Goal: Participate in discussion: Engage in conversation with other users on a specific topic

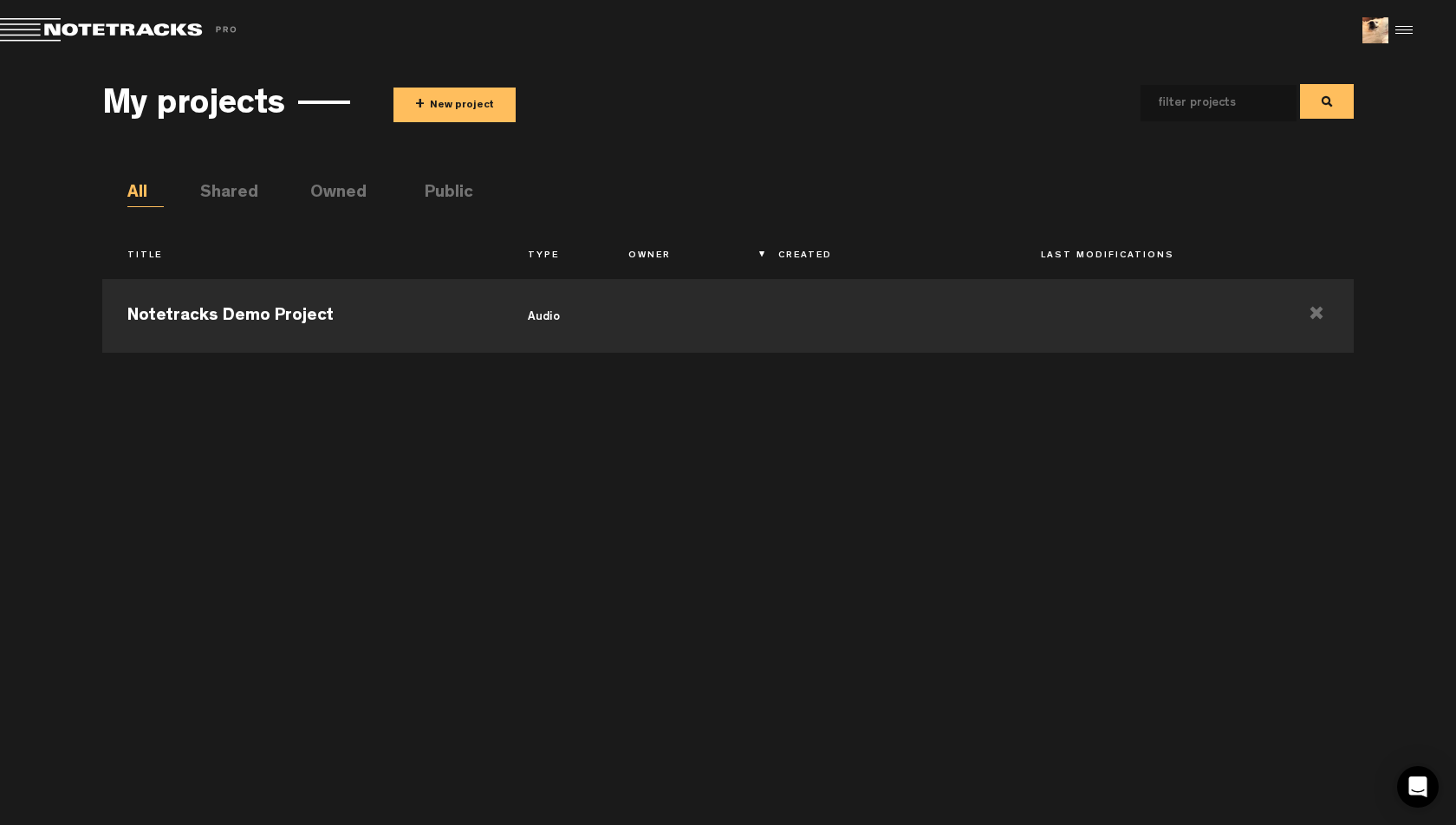
click at [442, 185] on li "Public" at bounding box center [442, 195] width 36 height 26
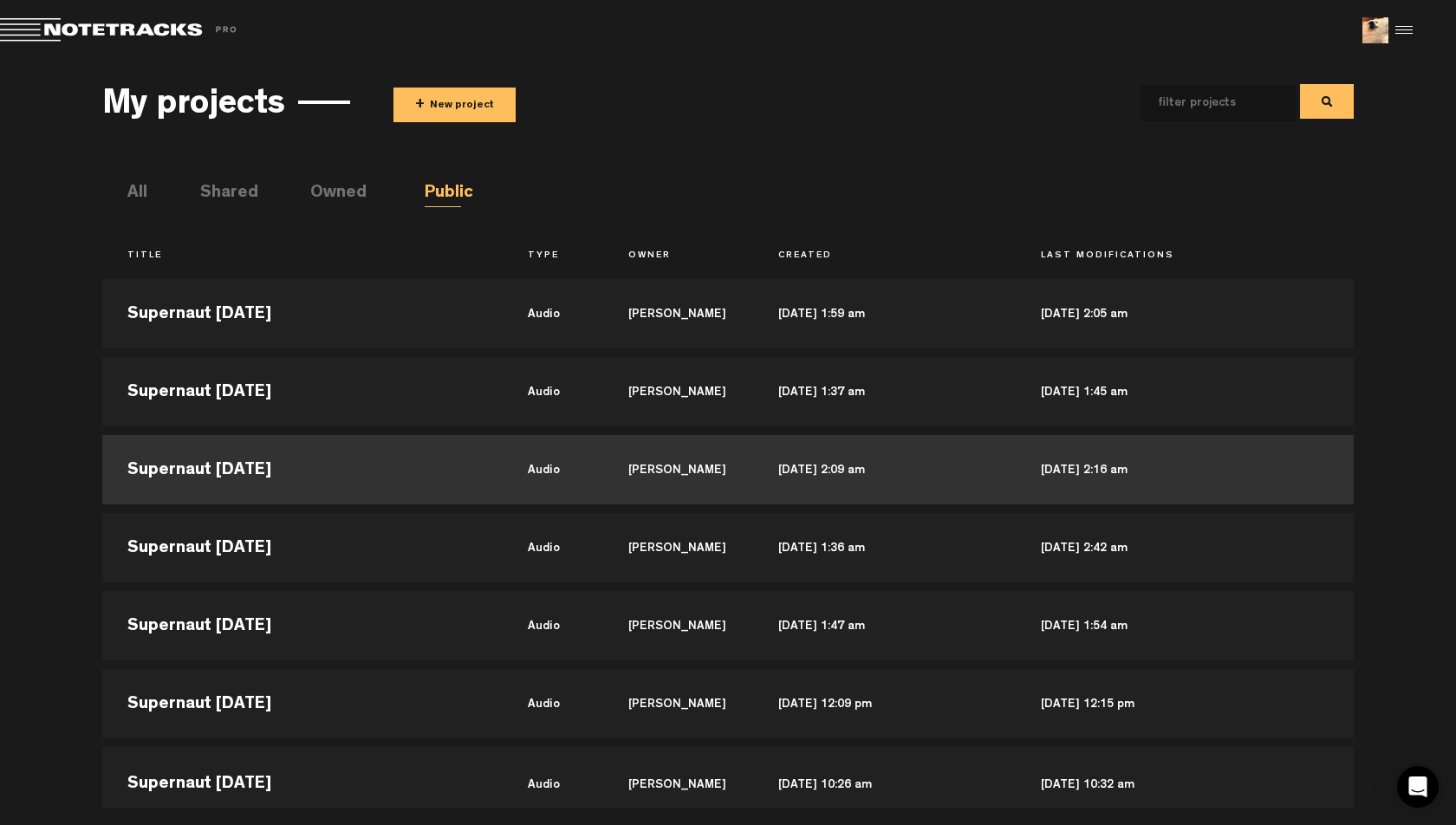
scroll to position [12, 0]
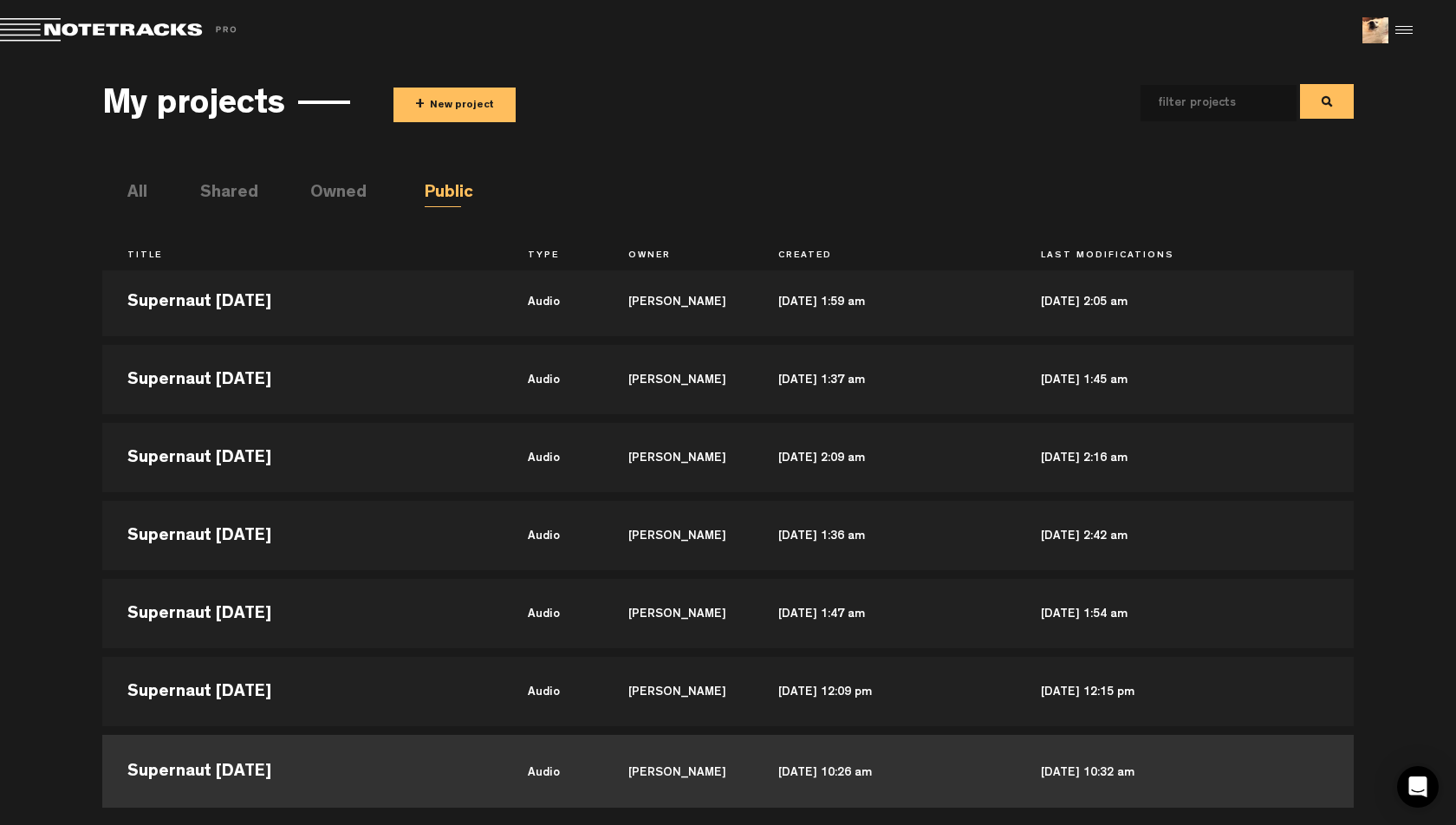
click at [345, 771] on td "Supernaut [DATE]" at bounding box center [302, 769] width 400 height 78
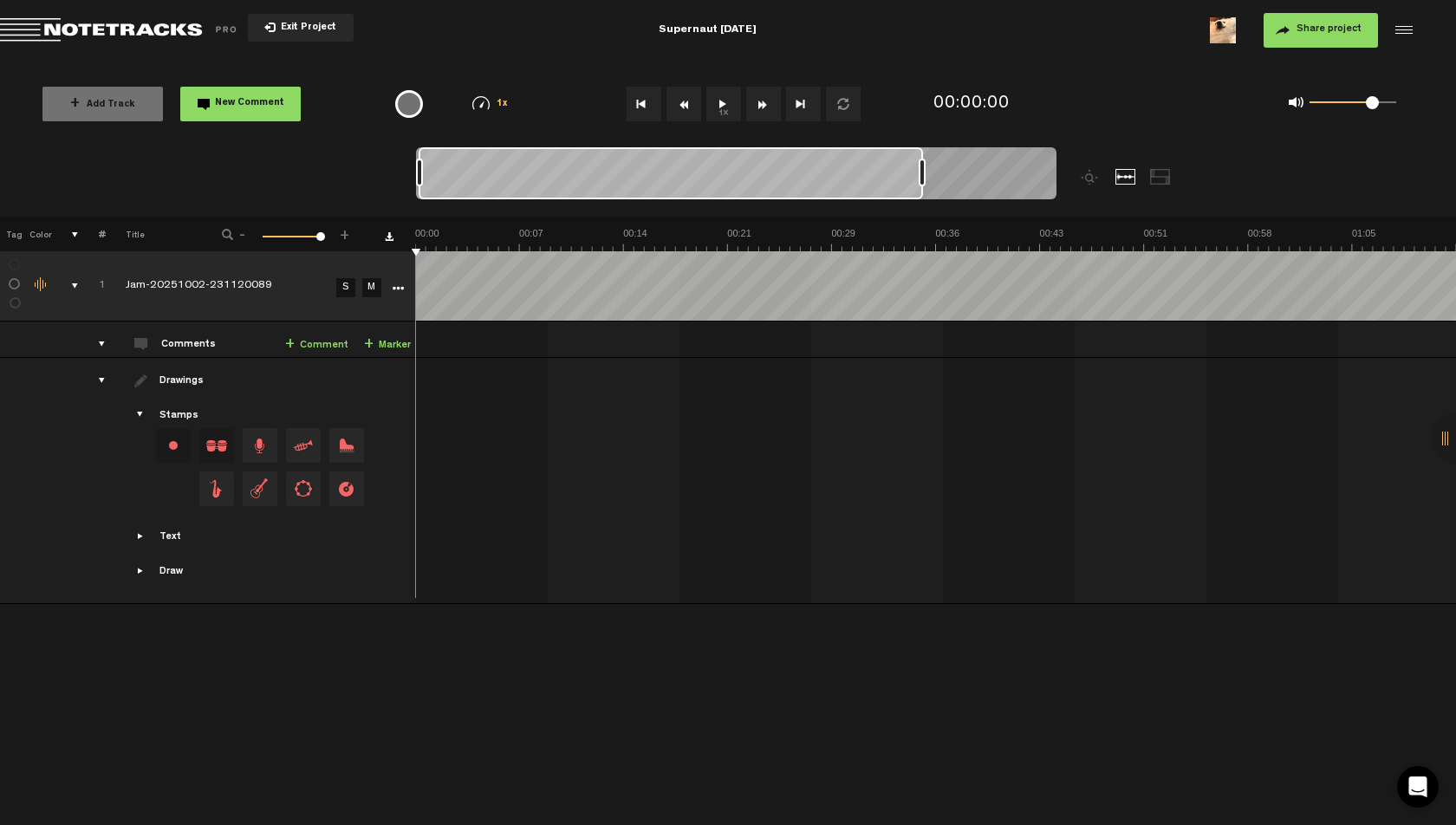
drag, startPoint x: 427, startPoint y: 167, endPoint x: 921, endPoint y: 163, distance: 494.0
click at [921, 163] on div at bounding box center [923, 172] width 7 height 27
drag, startPoint x: 749, startPoint y: 180, endPoint x: 508, endPoint y: 183, distance: 241.0
click at [508, 183] on div at bounding box center [668, 173] width 505 height 52
click at [567, 78] on div "1x" at bounding box center [735, 104] width 383 height 61
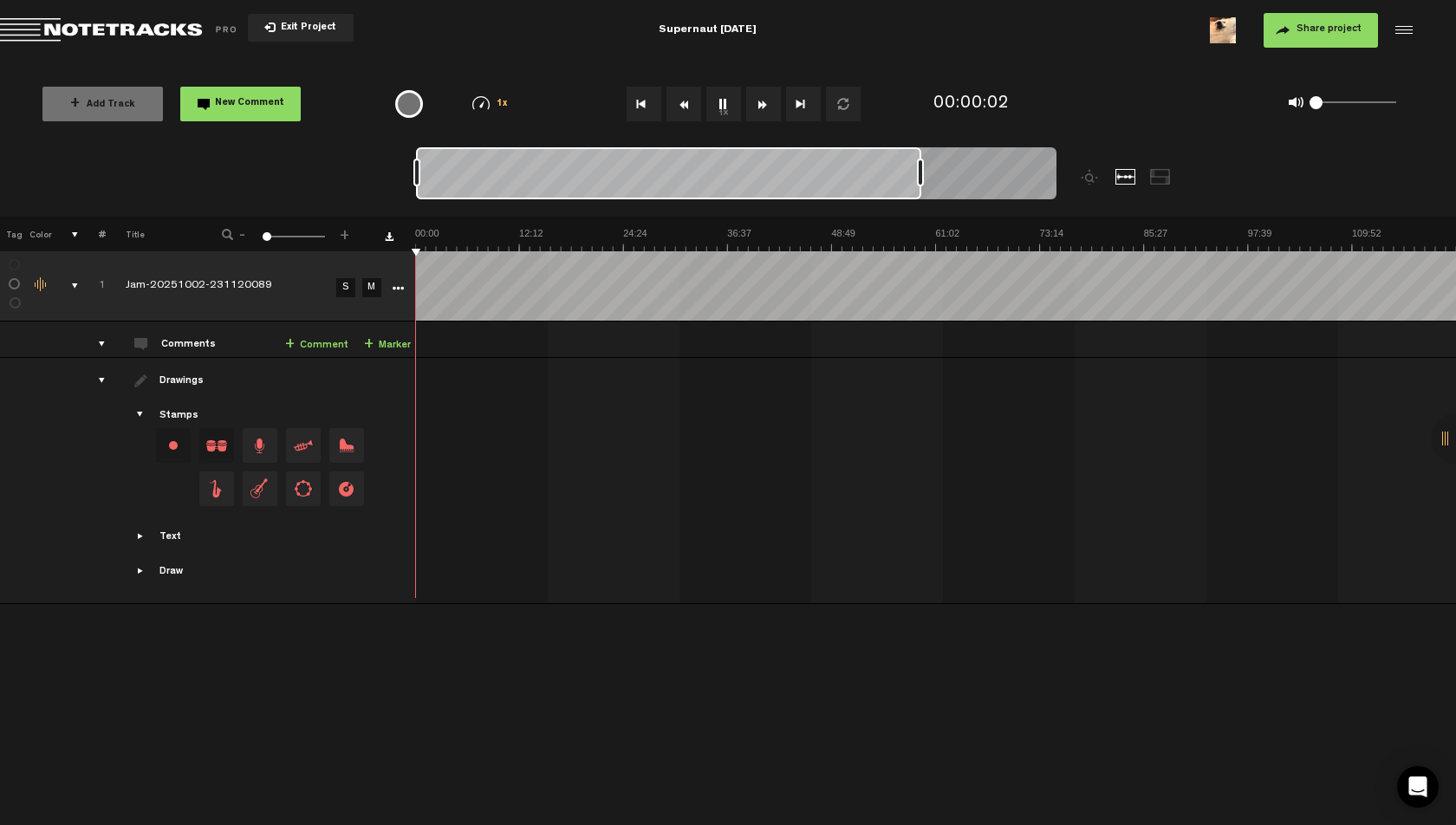
drag, startPoint x: 1360, startPoint y: 104, endPoint x: 1304, endPoint y: 108, distance: 56.1
click at [1304, 108] on div "0 1 0" at bounding box center [1342, 104] width 142 height 25
click at [443, 241] on img at bounding box center [935, 240] width 1041 height 25
drag, startPoint x: 1314, startPoint y: 100, endPoint x: 1326, endPoint y: 101, distance: 12.0
click at [1326, 101] on span at bounding box center [1325, 102] width 13 height 13
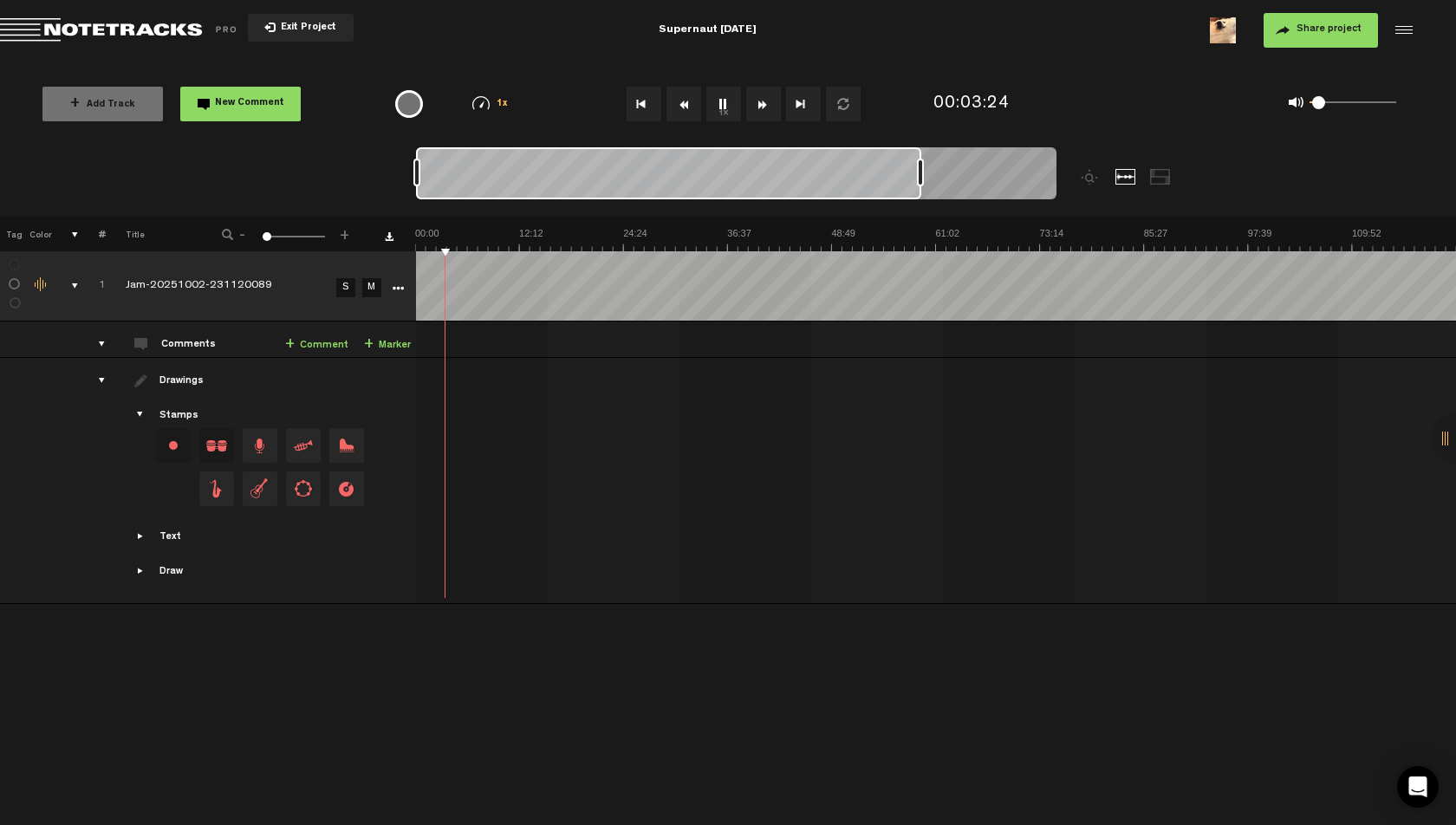
click at [1319, 103] on span at bounding box center [1319, 102] width 13 height 13
click at [1050, 56] on md-toolbar "Exit Project Supernaut [DATE] Share project Save project" at bounding box center [728, 30] width 1456 height 61
drag, startPoint x: 1320, startPoint y: 102, endPoint x: 1335, endPoint y: 104, distance: 15.1
click at [1335, 104] on span at bounding box center [1334, 102] width 13 height 13
click at [695, 108] on button "Rewind" at bounding box center [683, 103] width 34 height 34
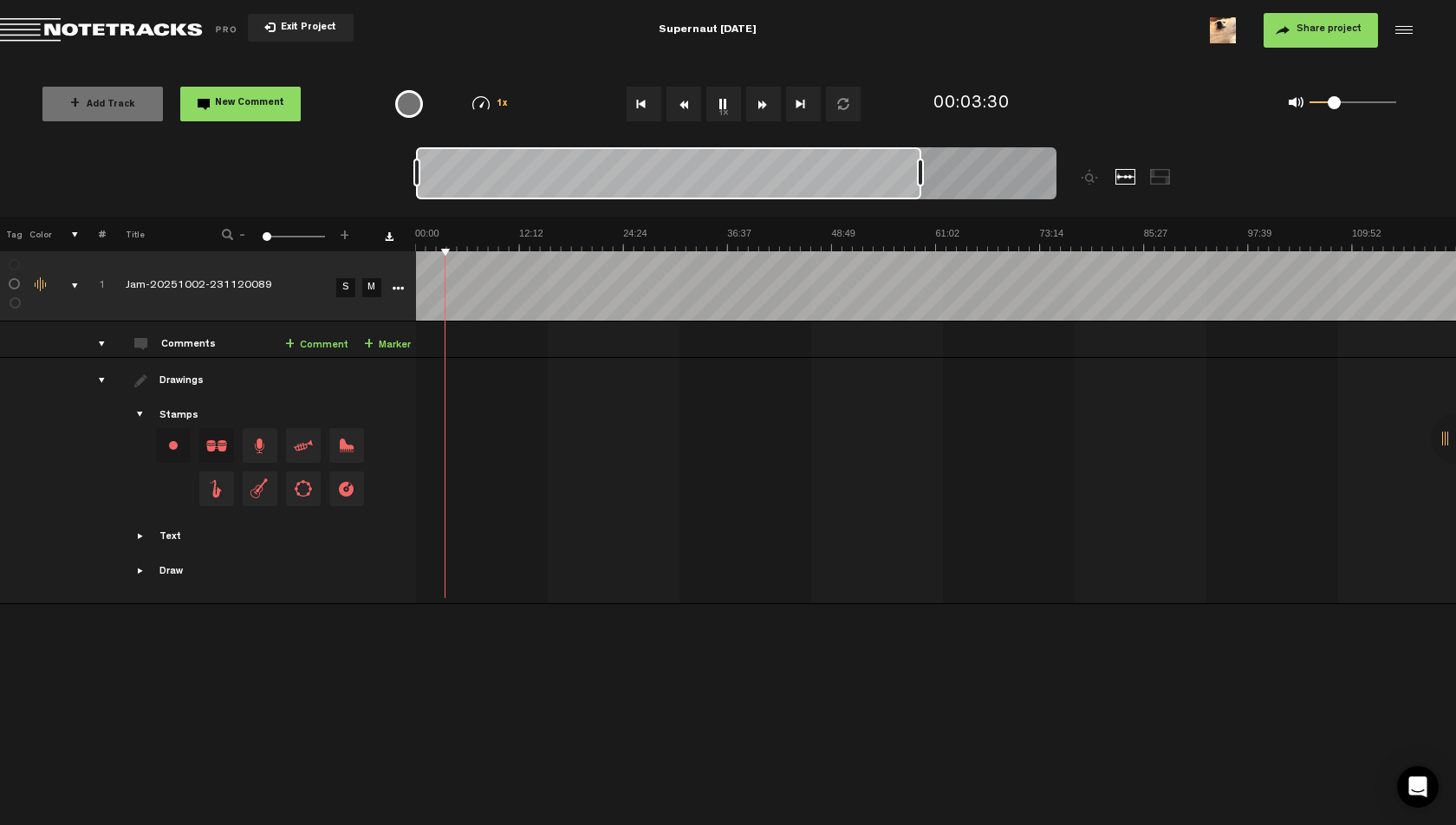
click at [712, 105] on button "1x" at bounding box center [724, 103] width 34 height 34
click at [717, 104] on button "1x" at bounding box center [724, 103] width 34 height 34
drag, startPoint x: 1327, startPoint y: 100, endPoint x: 1354, endPoint y: 107, distance: 27.9
click at [1354, 105] on div "0 1 0.51" at bounding box center [1353, 103] width 86 height 4
click at [1081, 44] on div "Share project Save project" at bounding box center [1178, 30] width 472 height 34
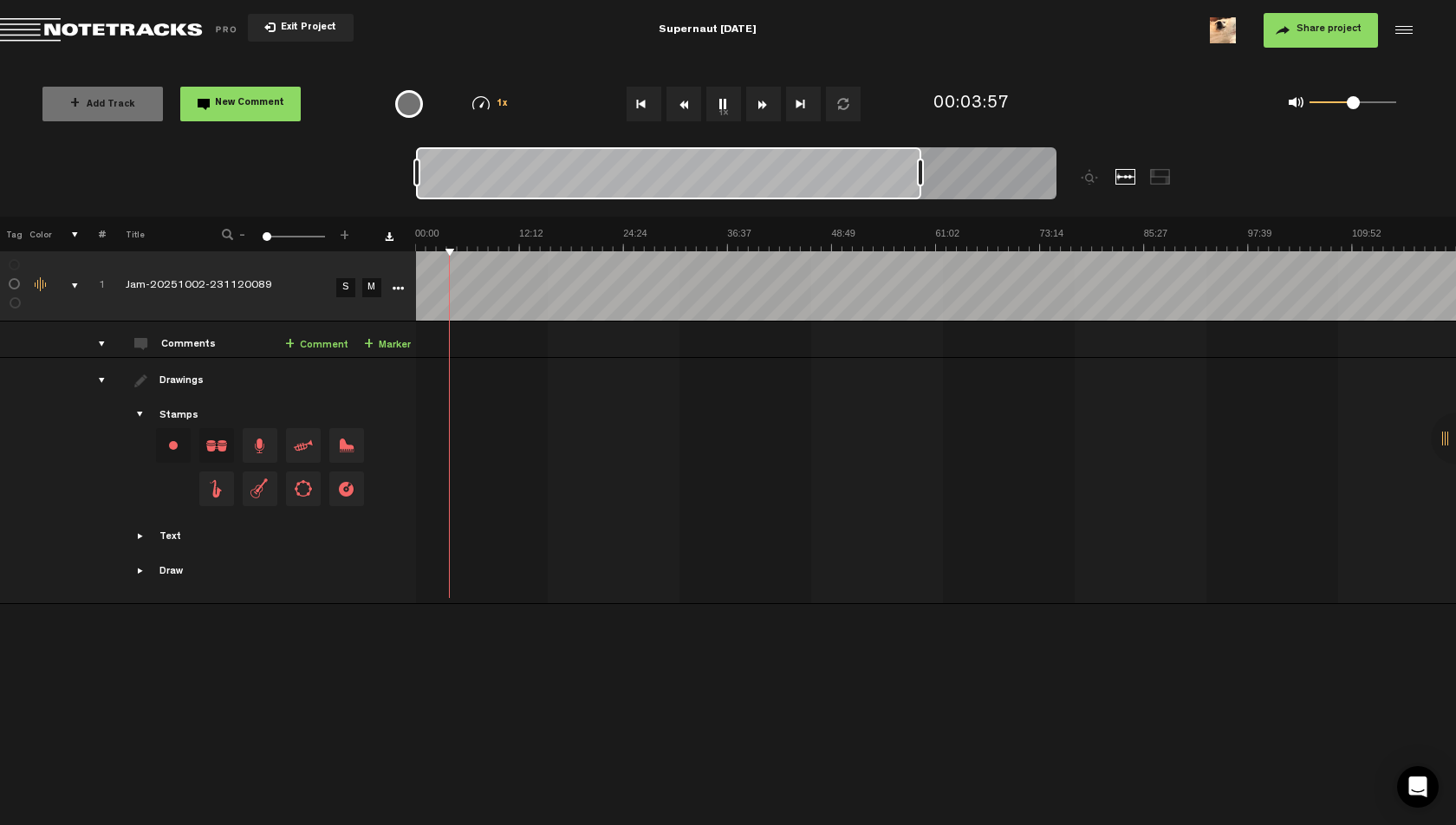
click at [902, 45] on md-toolbar "Exit Project Supernaut [DATE] Share project Save project" at bounding box center [728, 30] width 1456 height 61
drag, startPoint x: 1344, startPoint y: 101, endPoint x: 1319, endPoint y: 103, distance: 25.1
click at [1319, 103] on div "0 1 0.05" at bounding box center [1353, 103] width 86 height 4
click at [456, 231] on img at bounding box center [935, 240] width 1041 height 25
drag, startPoint x: 1319, startPoint y: 99, endPoint x: 1340, endPoint y: 104, distance: 21.6
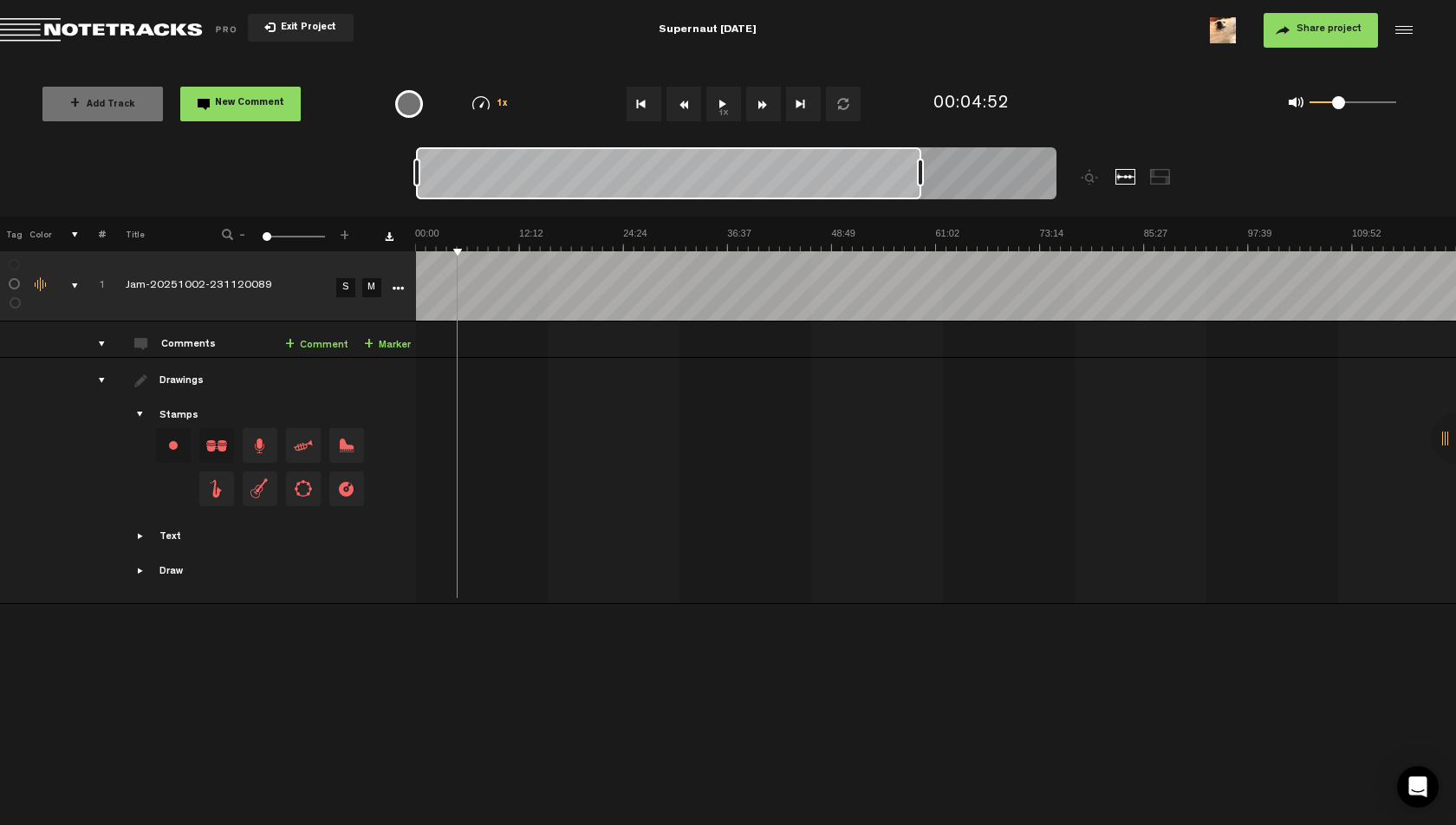
click at [1340, 104] on span at bounding box center [1339, 102] width 13 height 13
drag, startPoint x: 1340, startPoint y: 104, endPoint x: 1356, endPoint y: 103, distance: 16.0
click at [1356, 103] on span at bounding box center [1356, 102] width 13 height 13
click at [1364, 103] on span at bounding box center [1363, 102] width 13 height 13
click at [1318, 105] on div "0 1 0.04" at bounding box center [1353, 103] width 86 height 4
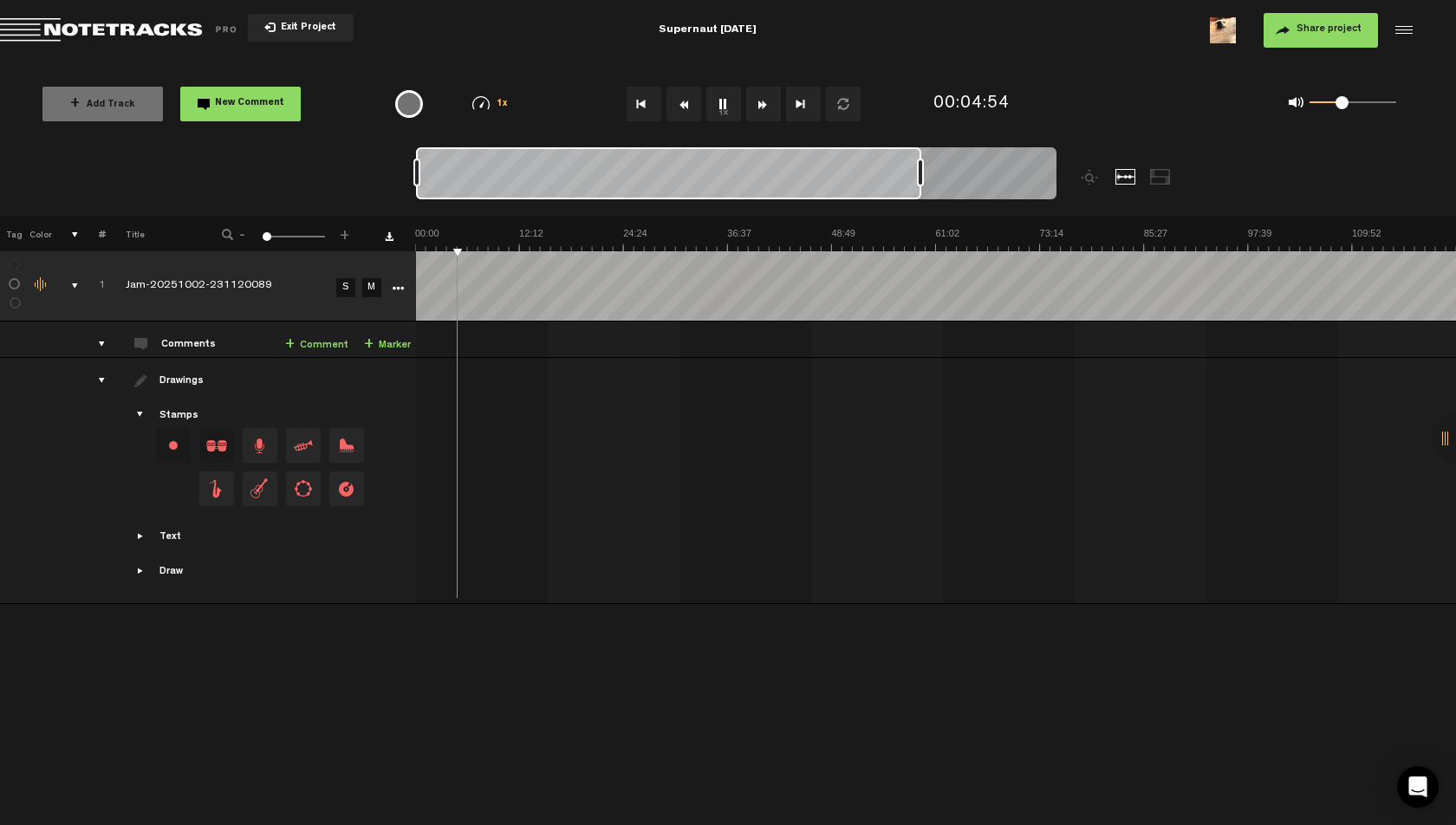
drag, startPoint x: 1315, startPoint y: 100, endPoint x: 1342, endPoint y: 102, distance: 27.1
click at [1342, 102] on span at bounding box center [1342, 102] width 13 height 13
click at [465, 232] on img at bounding box center [935, 240] width 1041 height 25
click at [478, 233] on img at bounding box center [935, 240] width 1041 height 25
drag, startPoint x: 1342, startPoint y: 100, endPoint x: 1368, endPoint y: 103, distance: 26.2
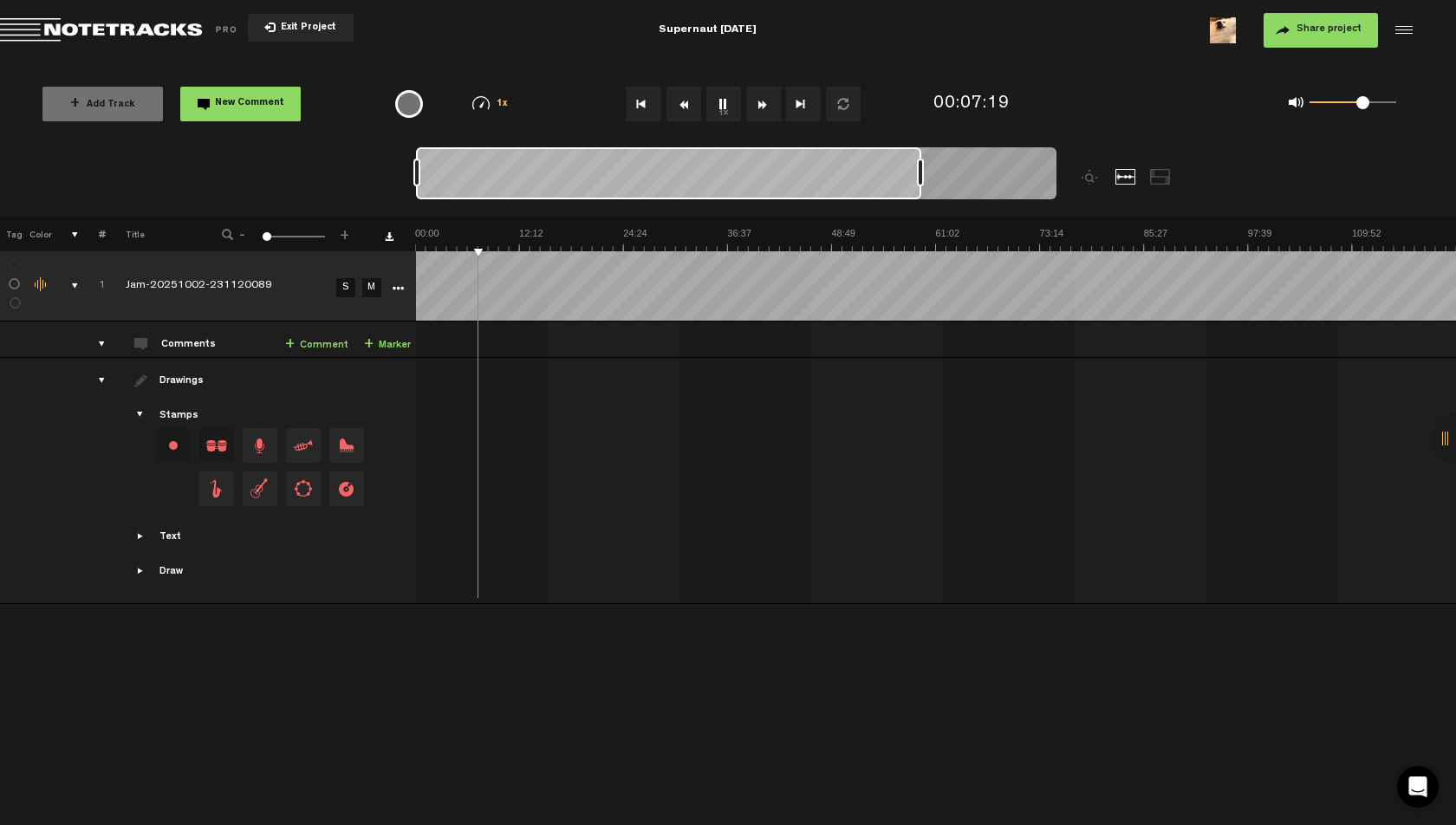
click at [1368, 103] on span at bounding box center [1363, 102] width 13 height 13
click at [1375, 103] on span at bounding box center [1372, 102] width 13 height 13
drag, startPoint x: 1375, startPoint y: 103, endPoint x: 1316, endPoint y: 105, distance: 59.0
click at [1316, 105] on span at bounding box center [1319, 102] width 13 height 13
click at [1007, 38] on div "Share project Save project" at bounding box center [1178, 30] width 472 height 34
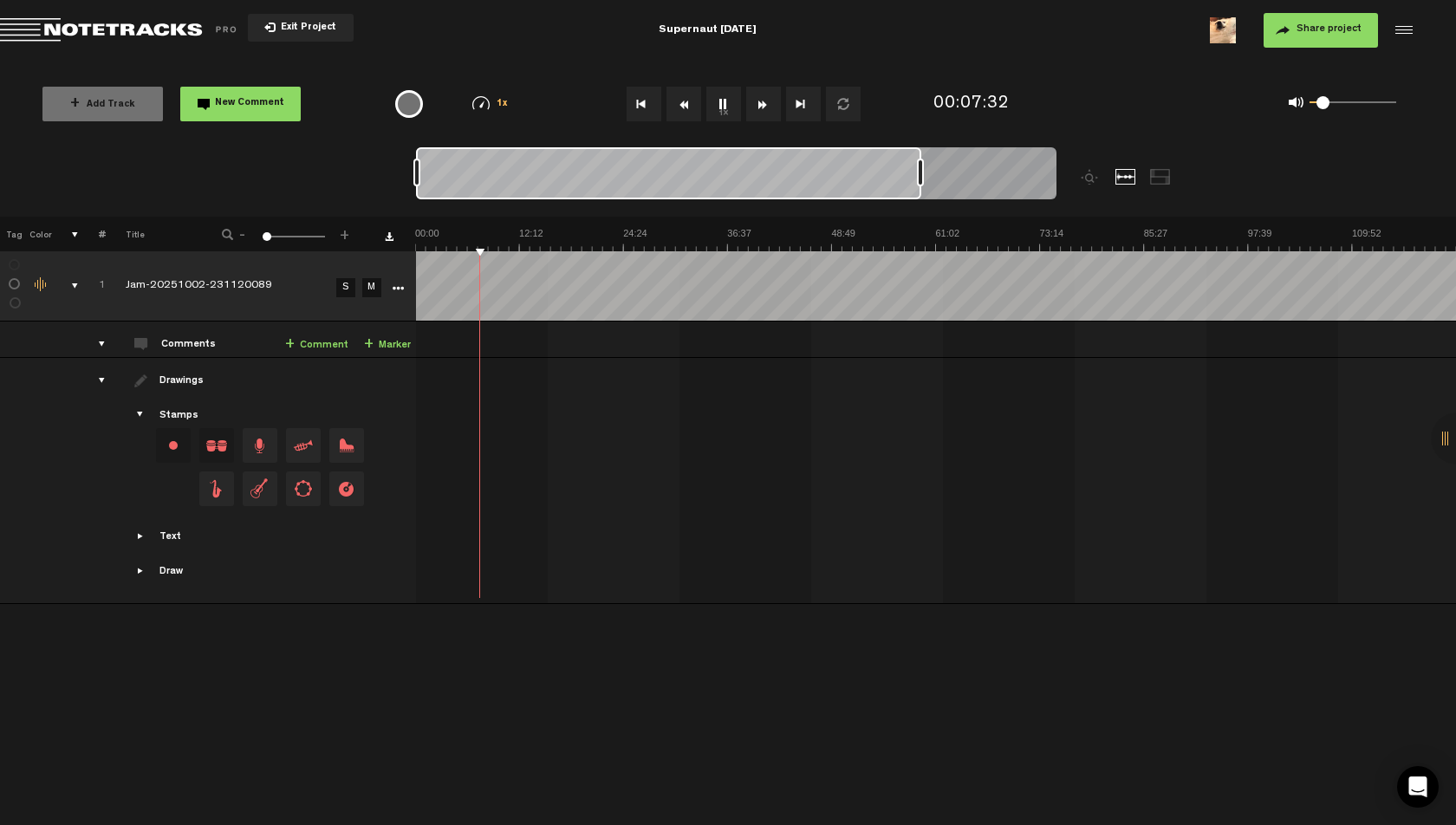
click at [1323, 101] on span at bounding box center [1323, 102] width 13 height 13
click at [490, 227] on img at bounding box center [935, 240] width 1041 height 25
click at [504, 230] on img at bounding box center [935, 240] width 1041 height 25
click at [513, 229] on img at bounding box center [935, 240] width 1041 height 25
click at [519, 230] on img at bounding box center [935, 240] width 1041 height 25
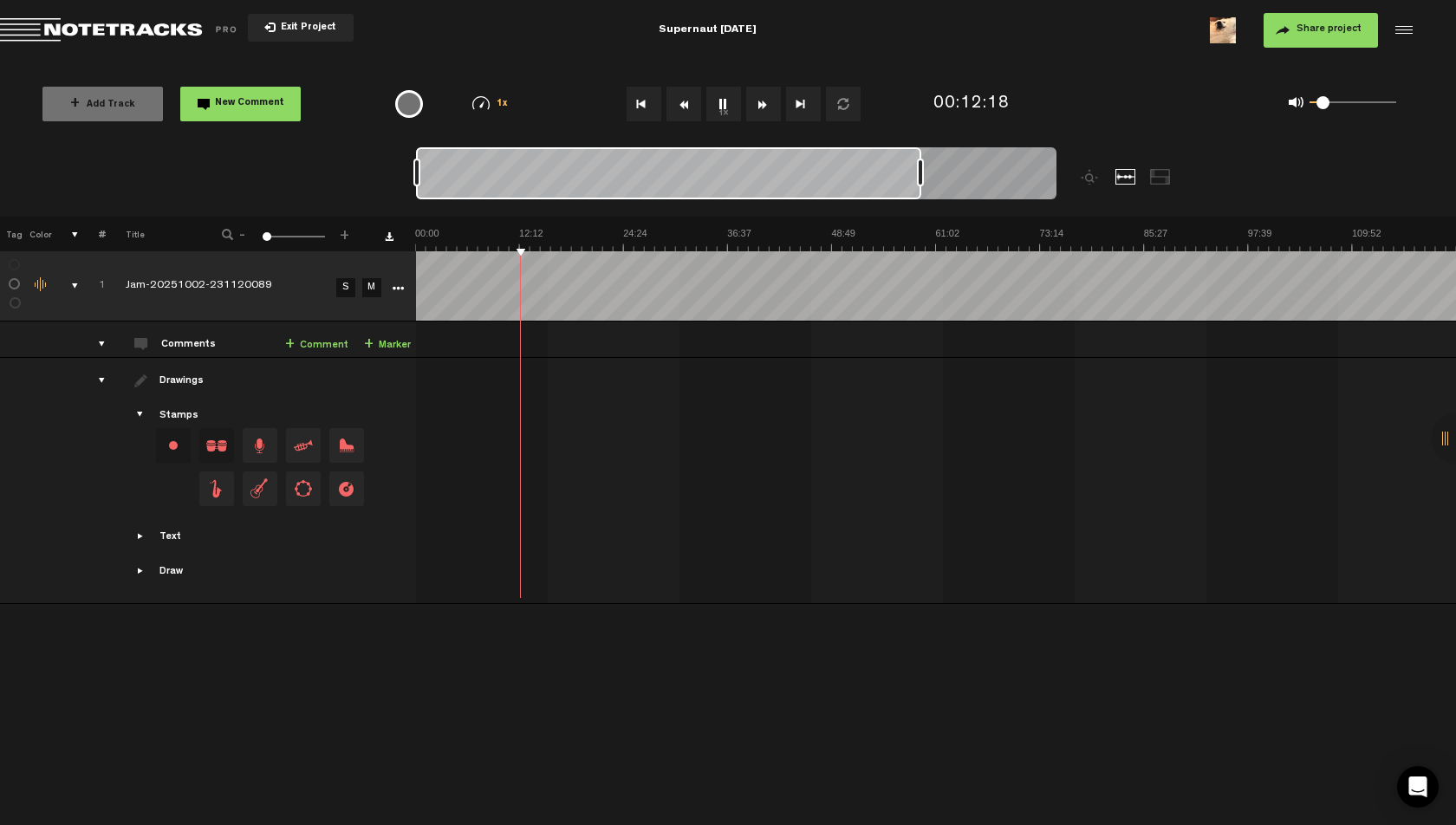
click at [526, 234] on img at bounding box center [935, 240] width 1041 height 25
click at [539, 235] on img at bounding box center [935, 240] width 1041 height 25
click at [557, 231] on img at bounding box center [935, 240] width 1041 height 25
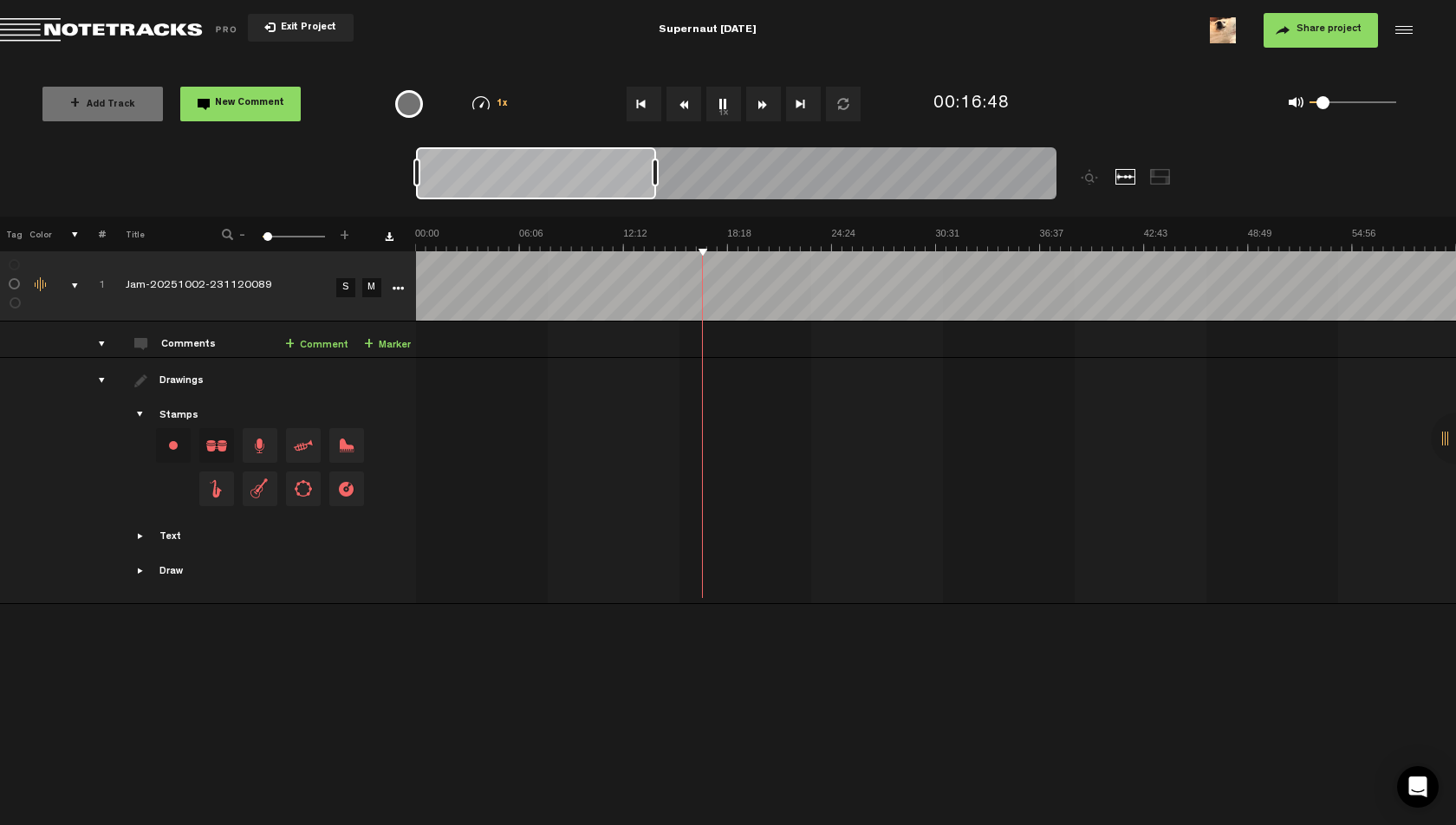
drag, startPoint x: 921, startPoint y: 173, endPoint x: 653, endPoint y: 166, distance: 268.1
click at [653, 166] on div at bounding box center [656, 172] width 7 height 27
drag, startPoint x: 653, startPoint y: 166, endPoint x: 626, endPoint y: 168, distance: 27.1
click at [627, 168] on div at bounding box center [630, 172] width 7 height 27
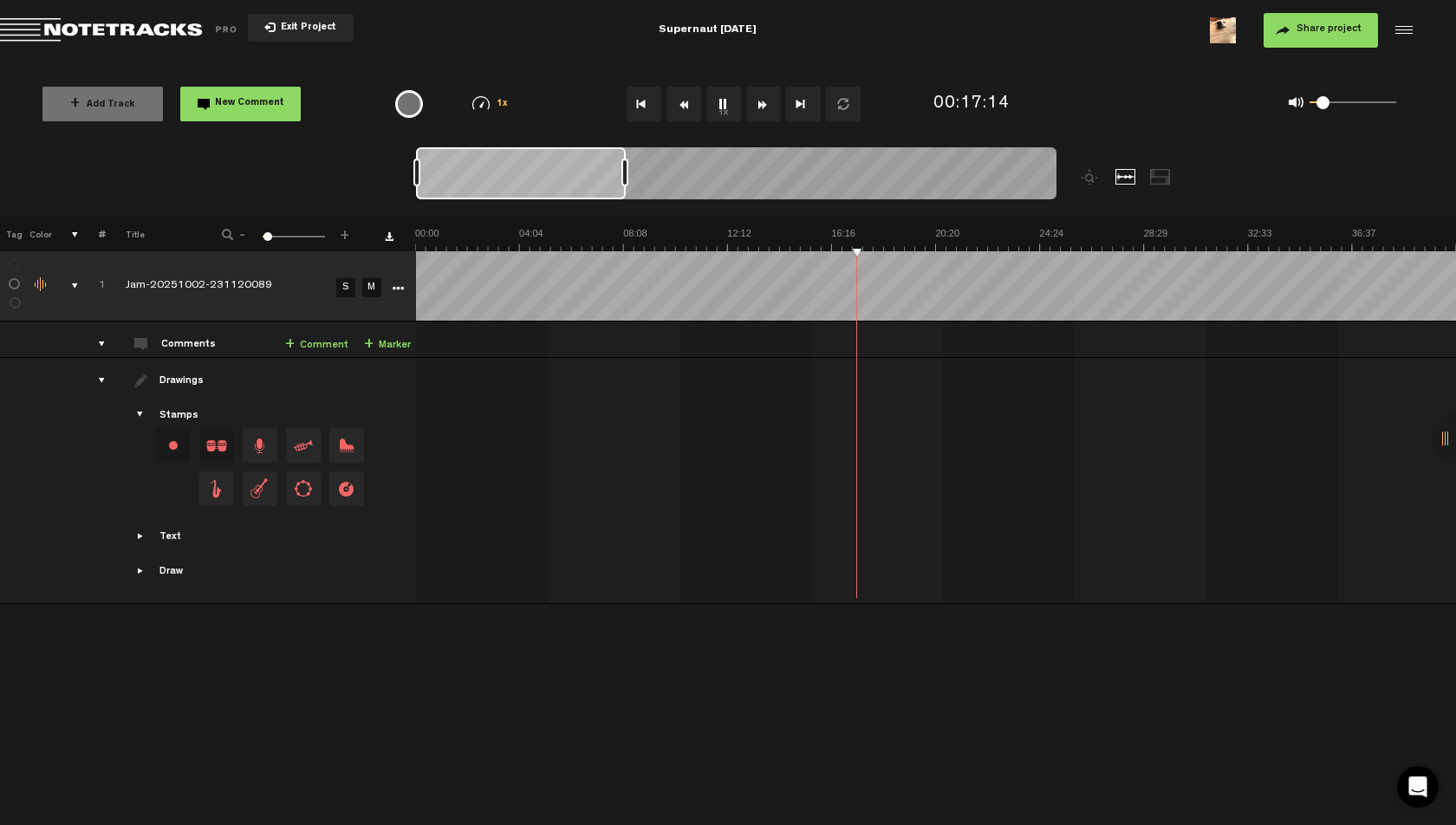
click at [1328, 103] on span at bounding box center [1328, 102] width 13 height 13
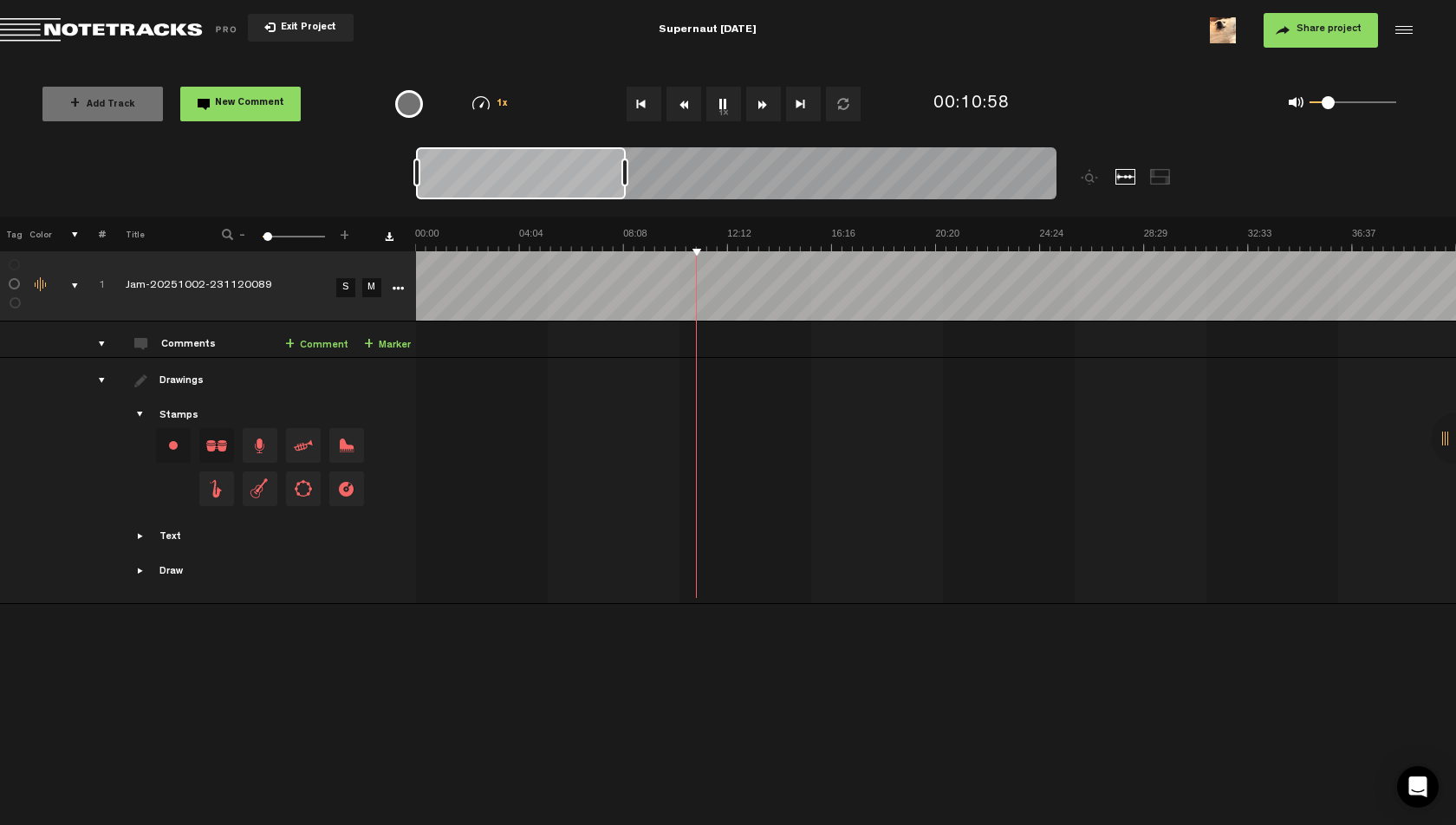
click at [1333, 108] on span at bounding box center [1333, 102] width 13 height 13
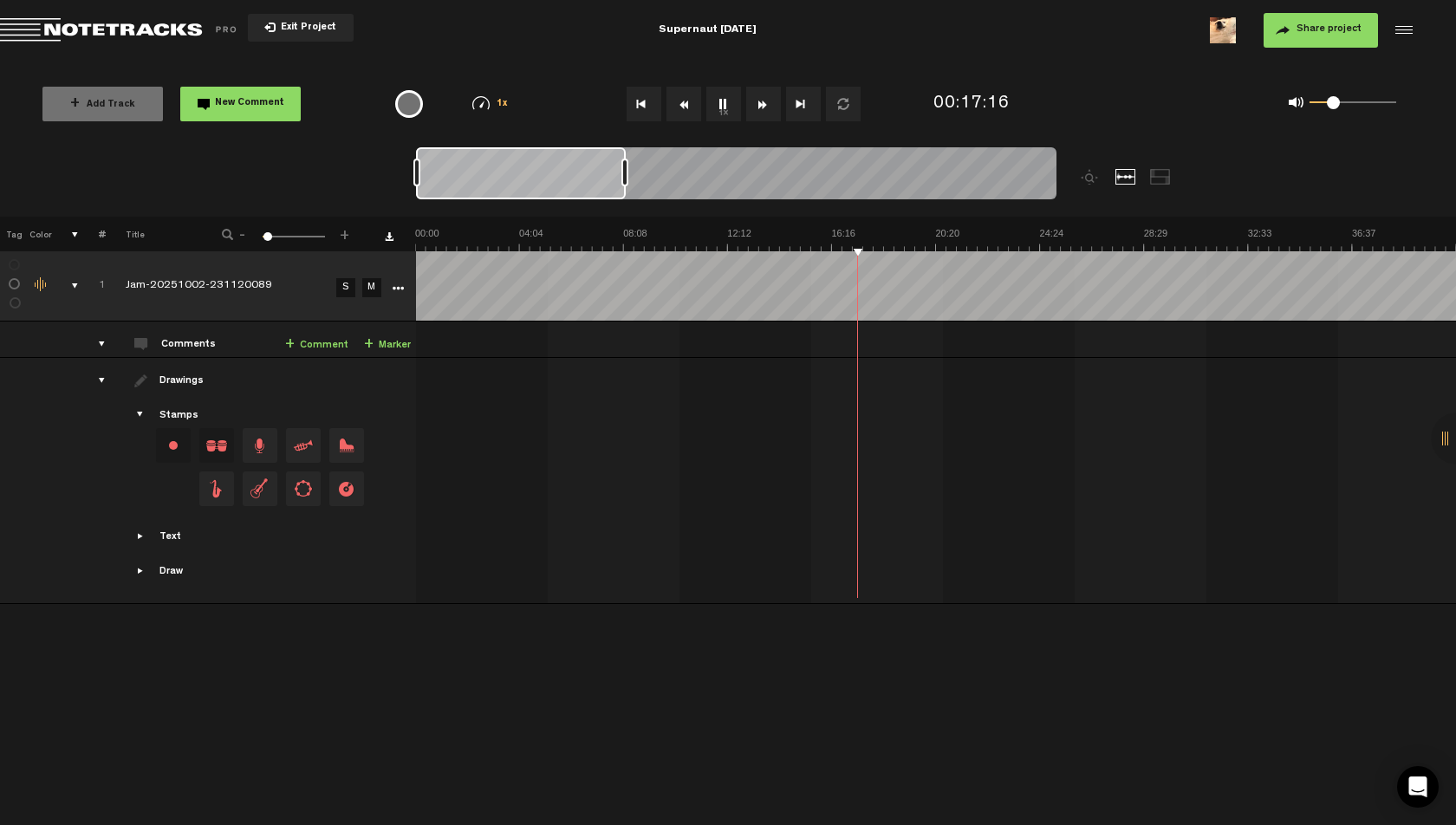
click at [1336, 103] on span at bounding box center [1335, 102] width 13 height 13
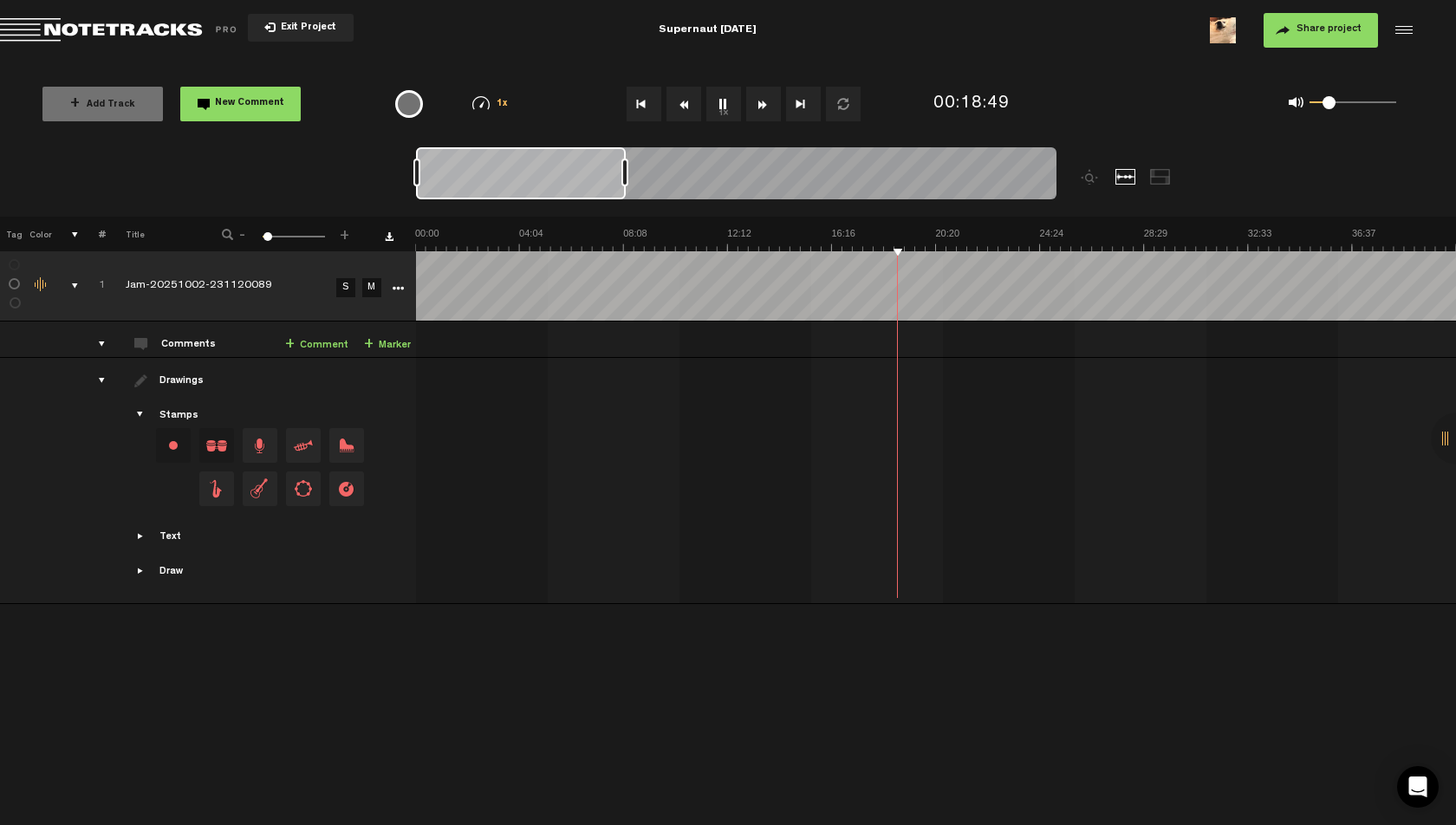
click at [1330, 103] on span at bounding box center [1329, 102] width 13 height 13
click at [730, 106] on button "1x" at bounding box center [724, 103] width 34 height 34
click at [727, 104] on button "1x" at bounding box center [724, 103] width 34 height 34
click at [1334, 105] on span at bounding box center [1333, 102] width 13 height 13
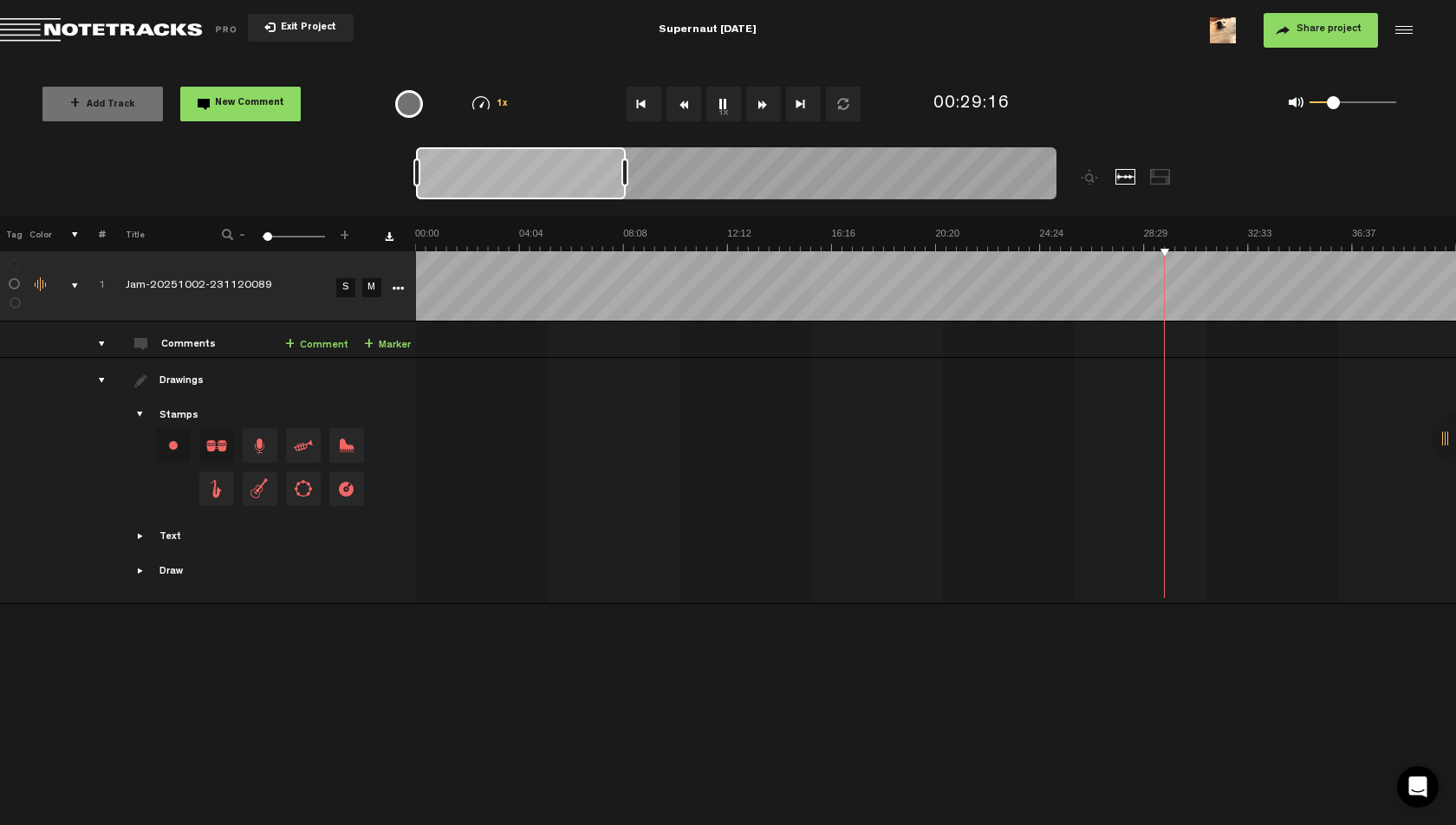
drag, startPoint x: 1190, startPoint y: 237, endPoint x: 1200, endPoint y: 237, distance: 10.0
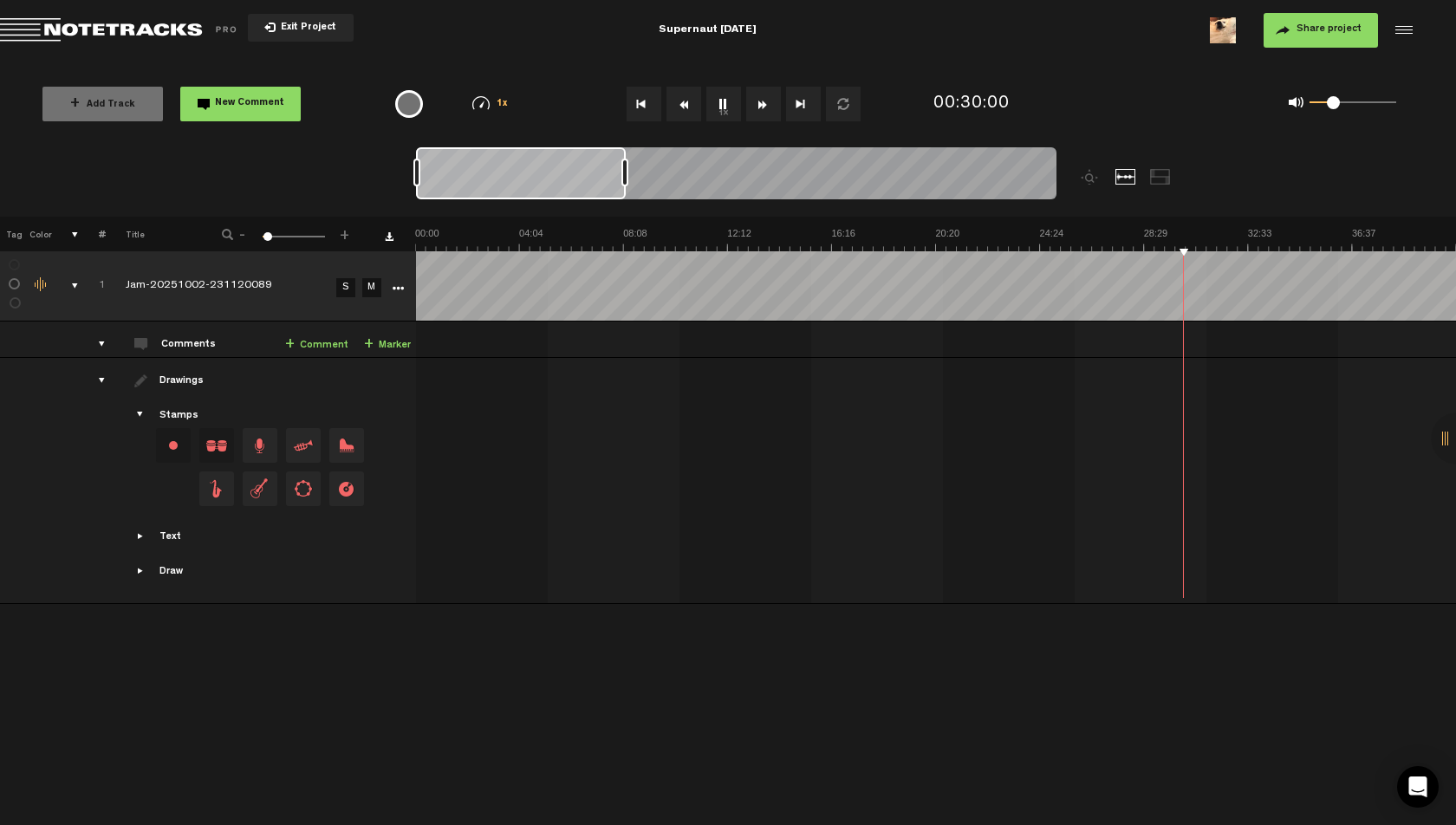
drag, startPoint x: 1336, startPoint y: 100, endPoint x: 1344, endPoint y: 101, distance: 8.1
click at [1344, 101] on span at bounding box center [1340, 102] width 13 height 13
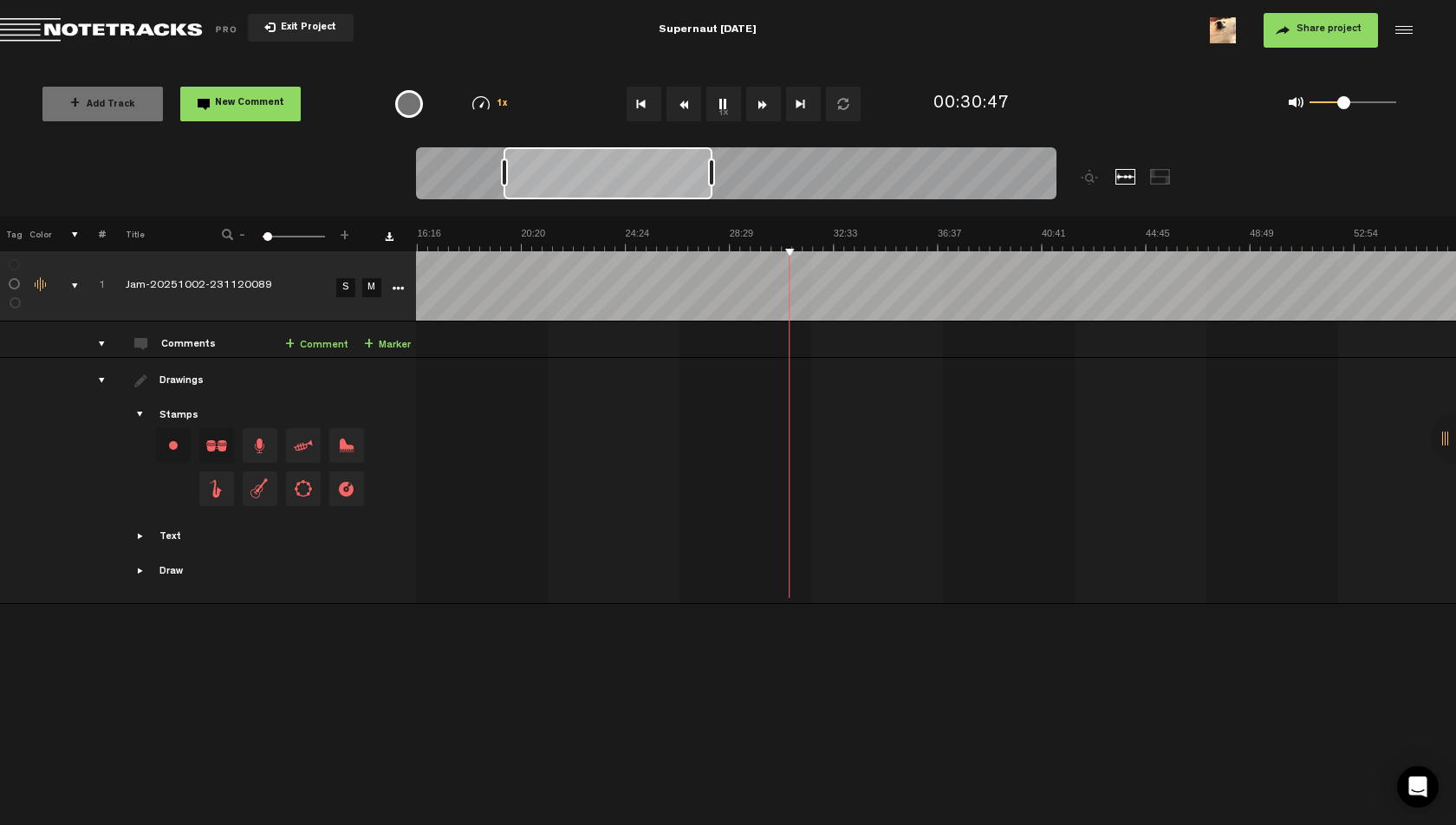
drag, startPoint x: 555, startPoint y: 172, endPoint x: 651, endPoint y: 174, distance: 96.0
click at [651, 174] on div at bounding box center [607, 173] width 209 height 52
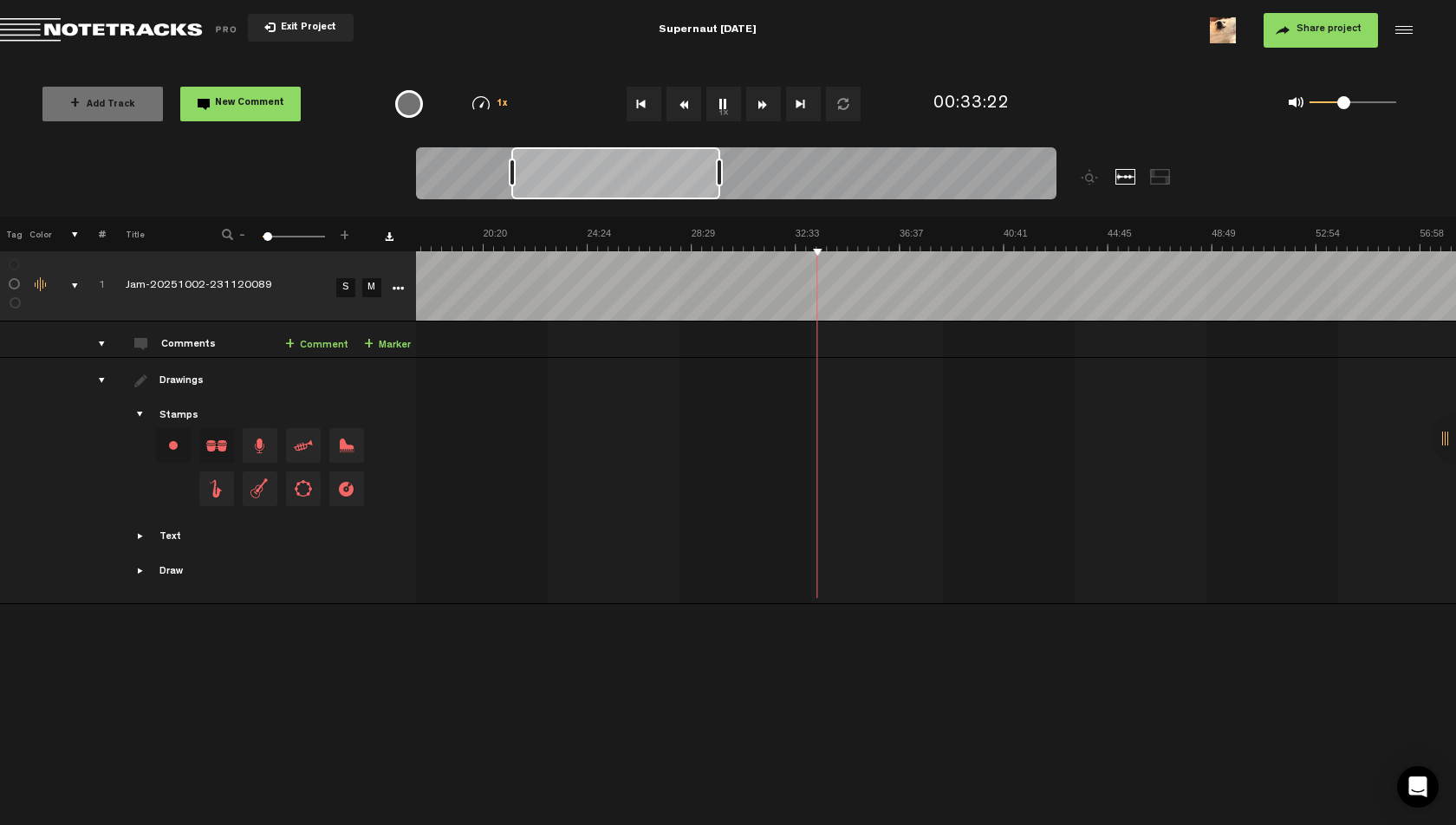
click at [1345, 108] on span at bounding box center [1345, 102] width 13 height 13
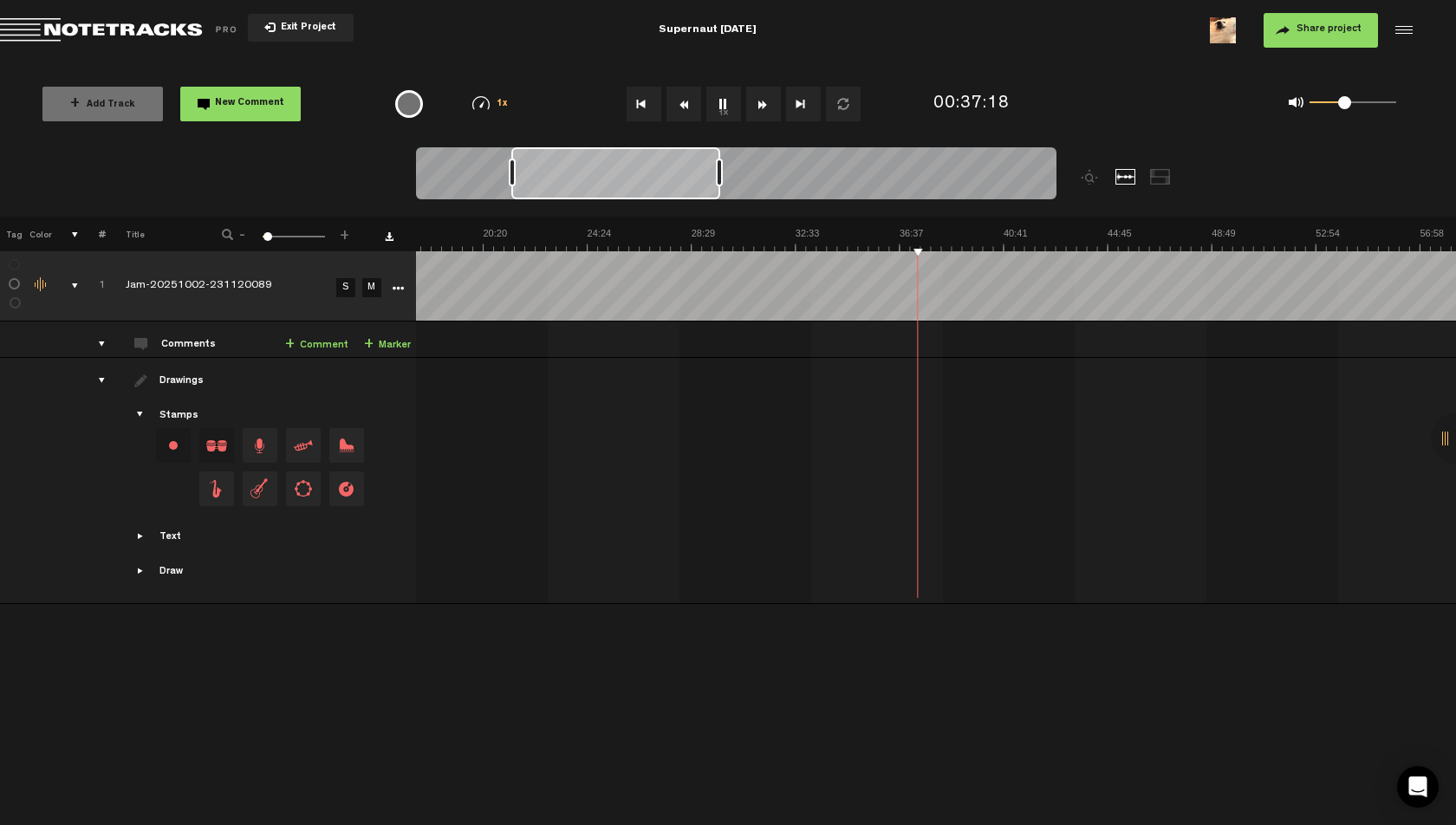
click at [315, 343] on link "+ Comment" at bounding box center [317, 346] width 63 height 20
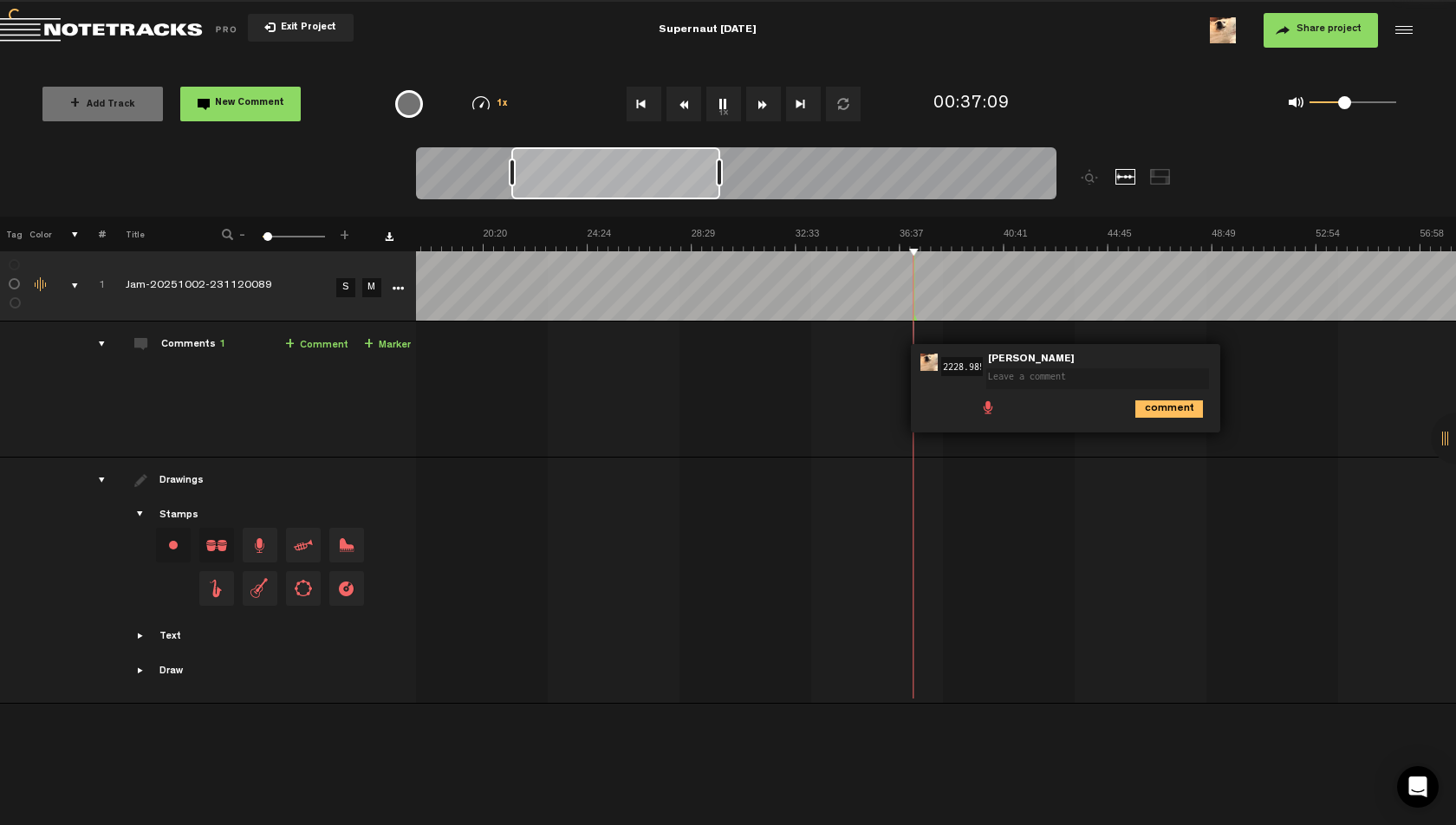
scroll to position [0, 0]
type textarea "like it"
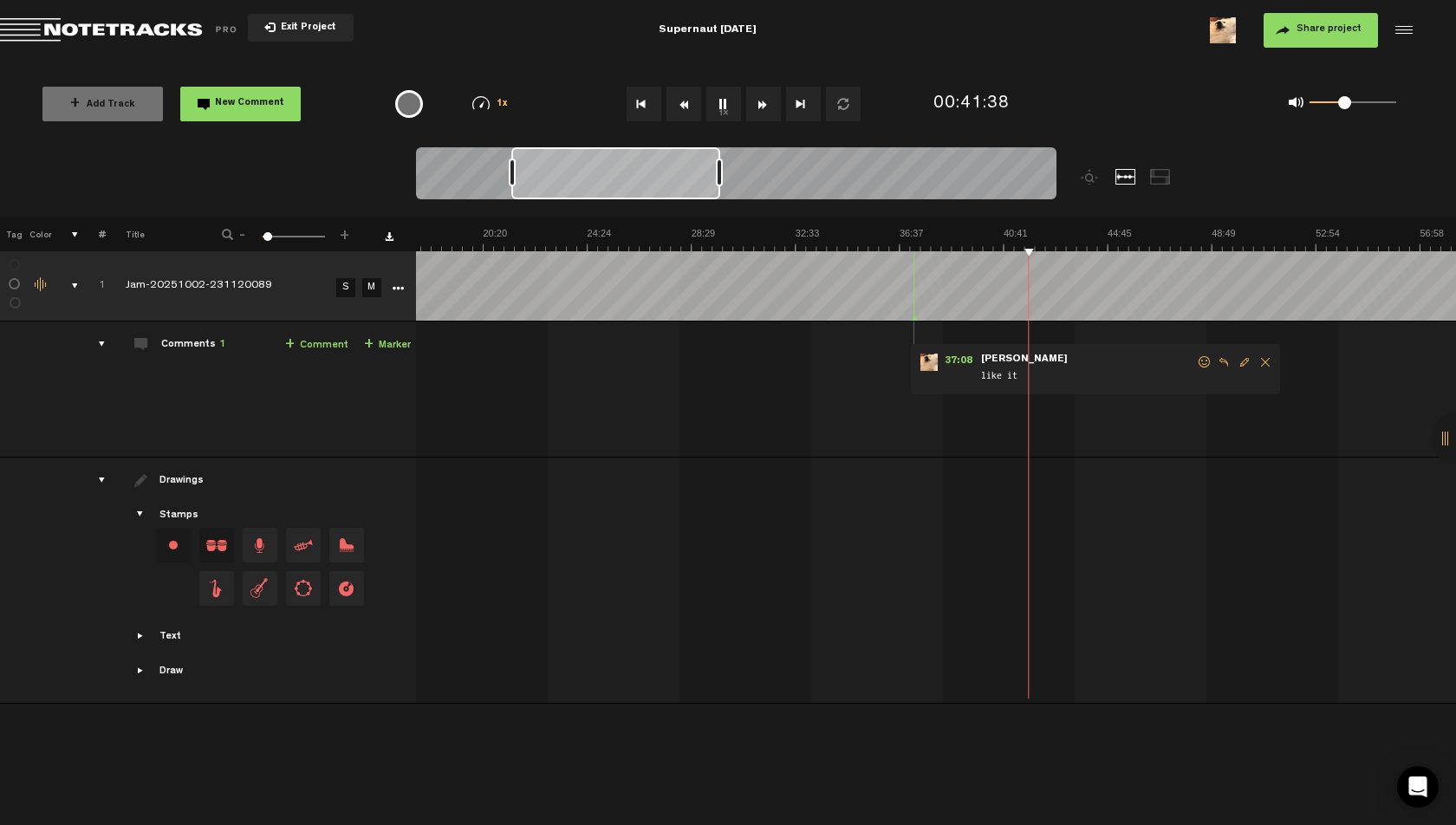
click at [1015, 227] on th at bounding box center [935, 234] width 1041 height 34
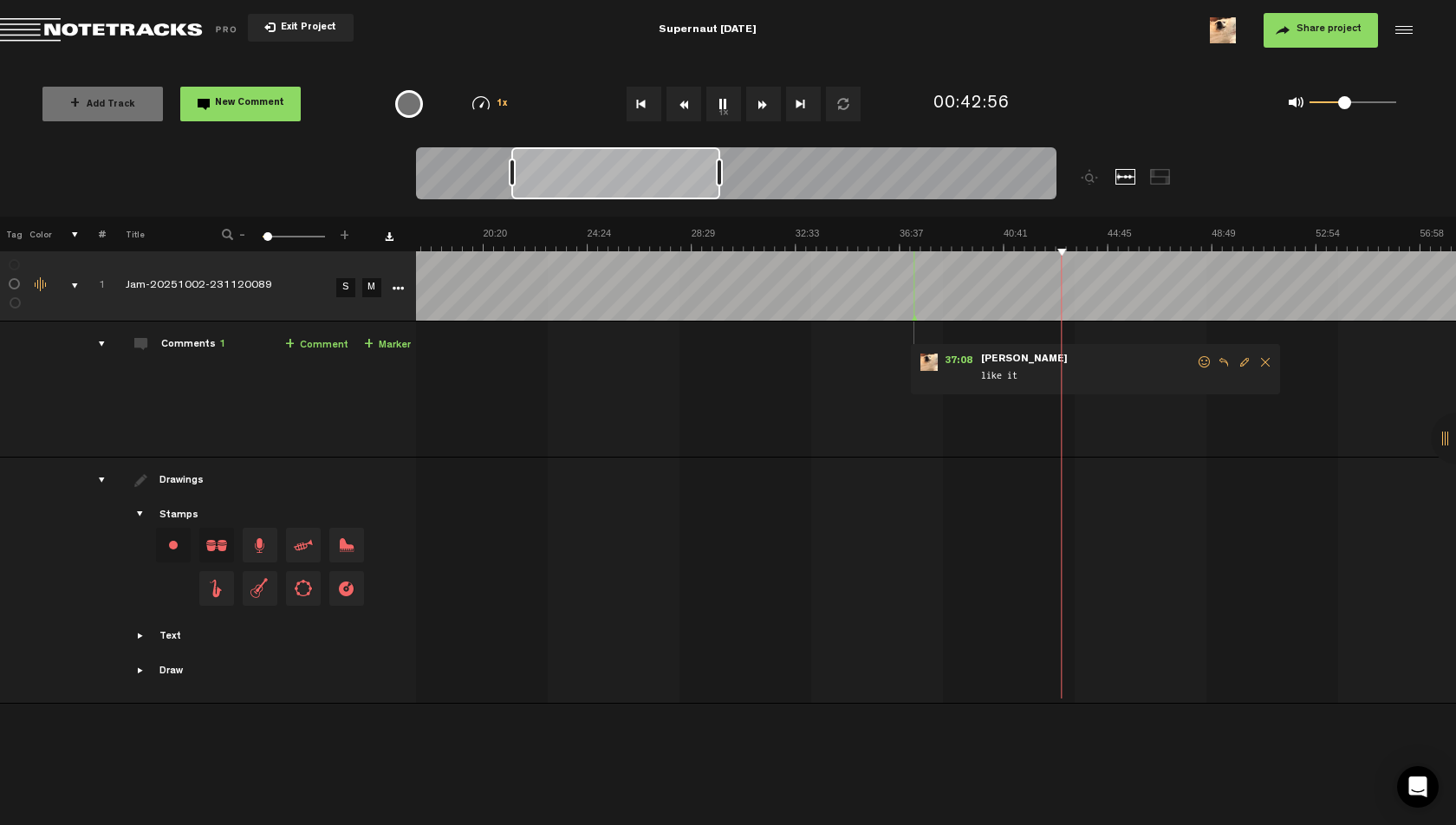
click at [305, 345] on link "+ Comment" at bounding box center [317, 346] width 63 height 20
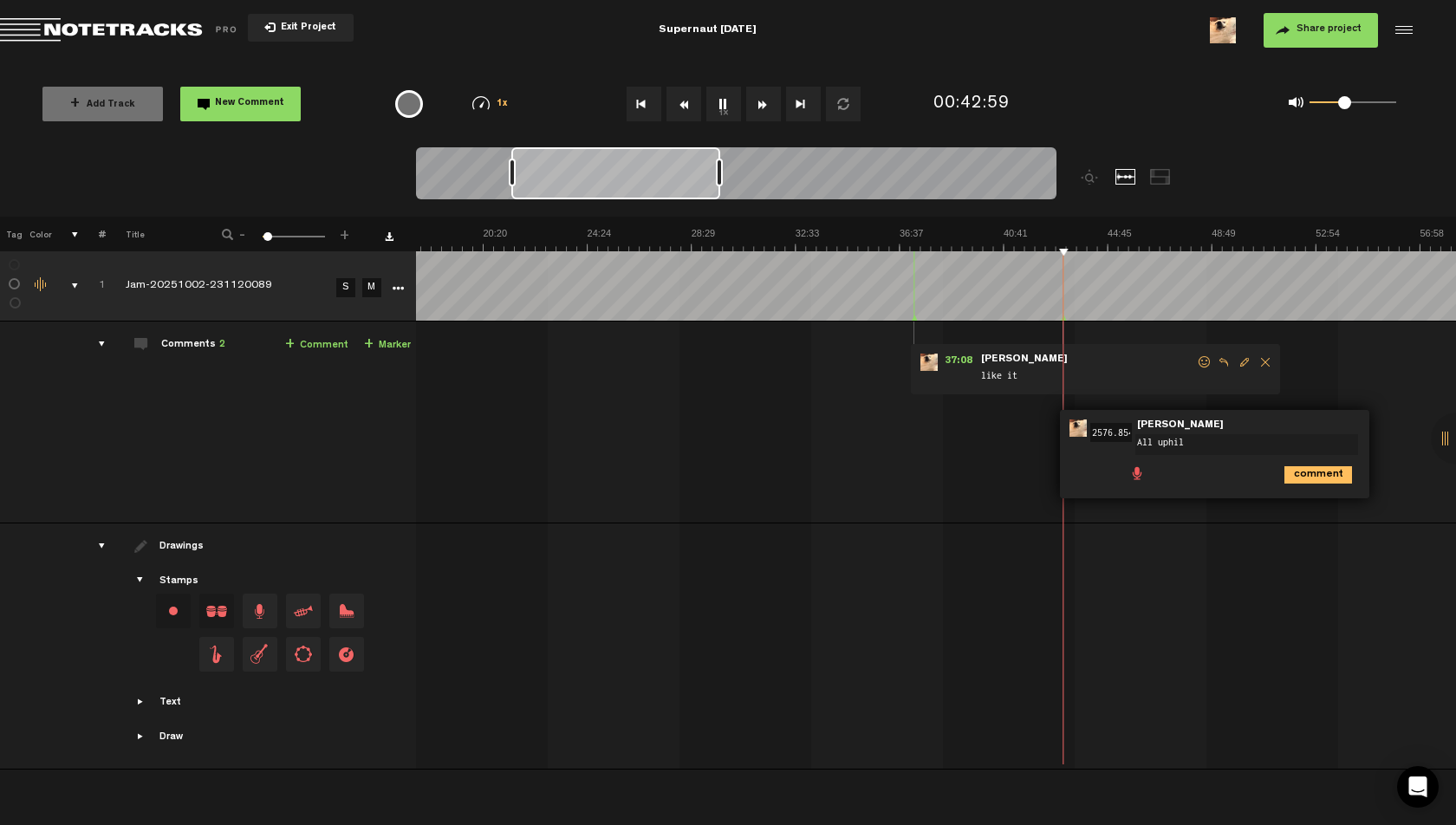
type textarea "All uphill"
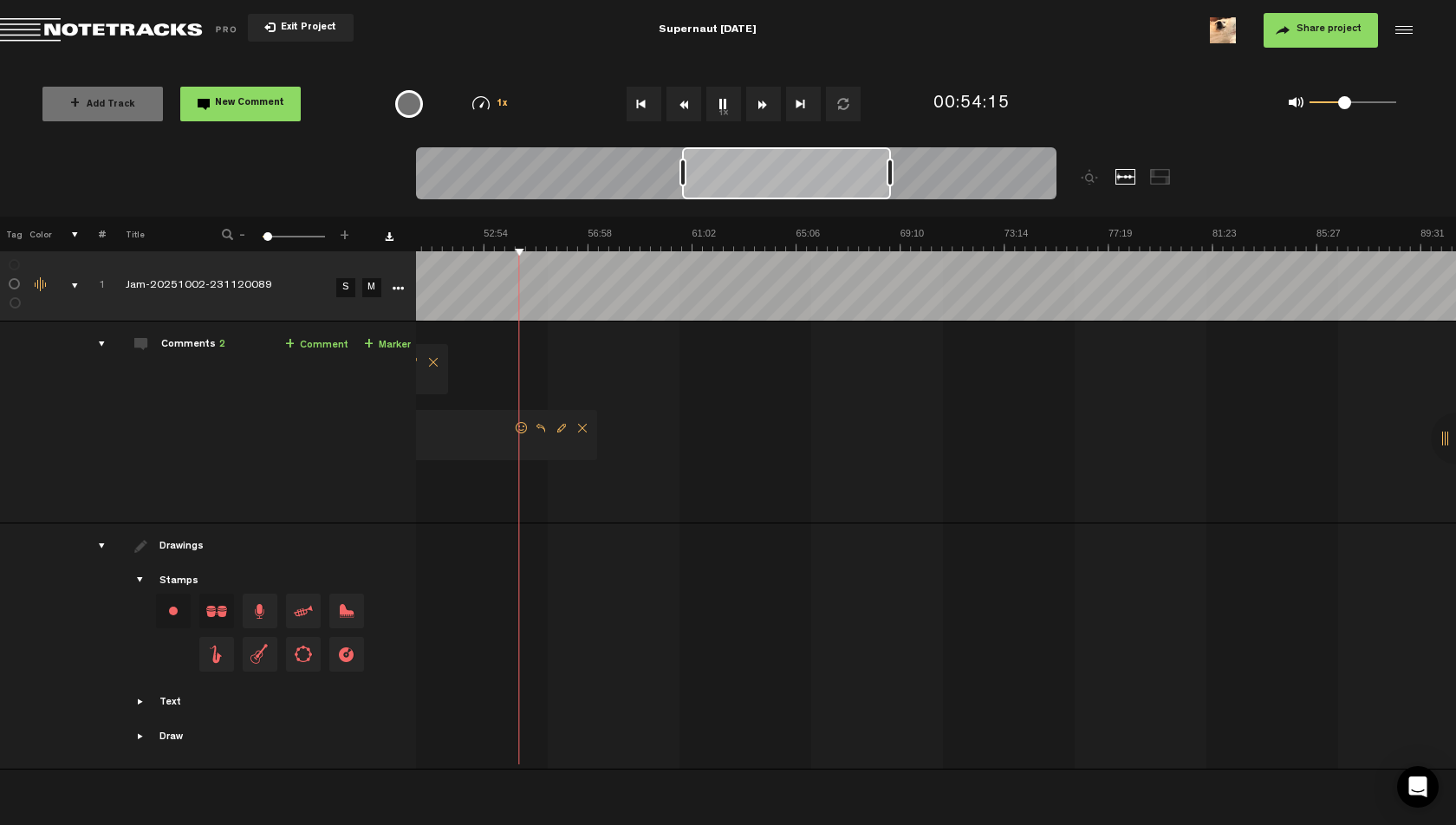
scroll to position [0, 1284]
click at [552, 239] on img at bounding box center [692, 240] width 3124 height 25
click at [553, 237] on img at bounding box center [692, 240] width 3124 height 25
click at [550, 234] on img at bounding box center [692, 240] width 3124 height 25
click at [302, 346] on link "+ Comment" at bounding box center [317, 346] width 63 height 20
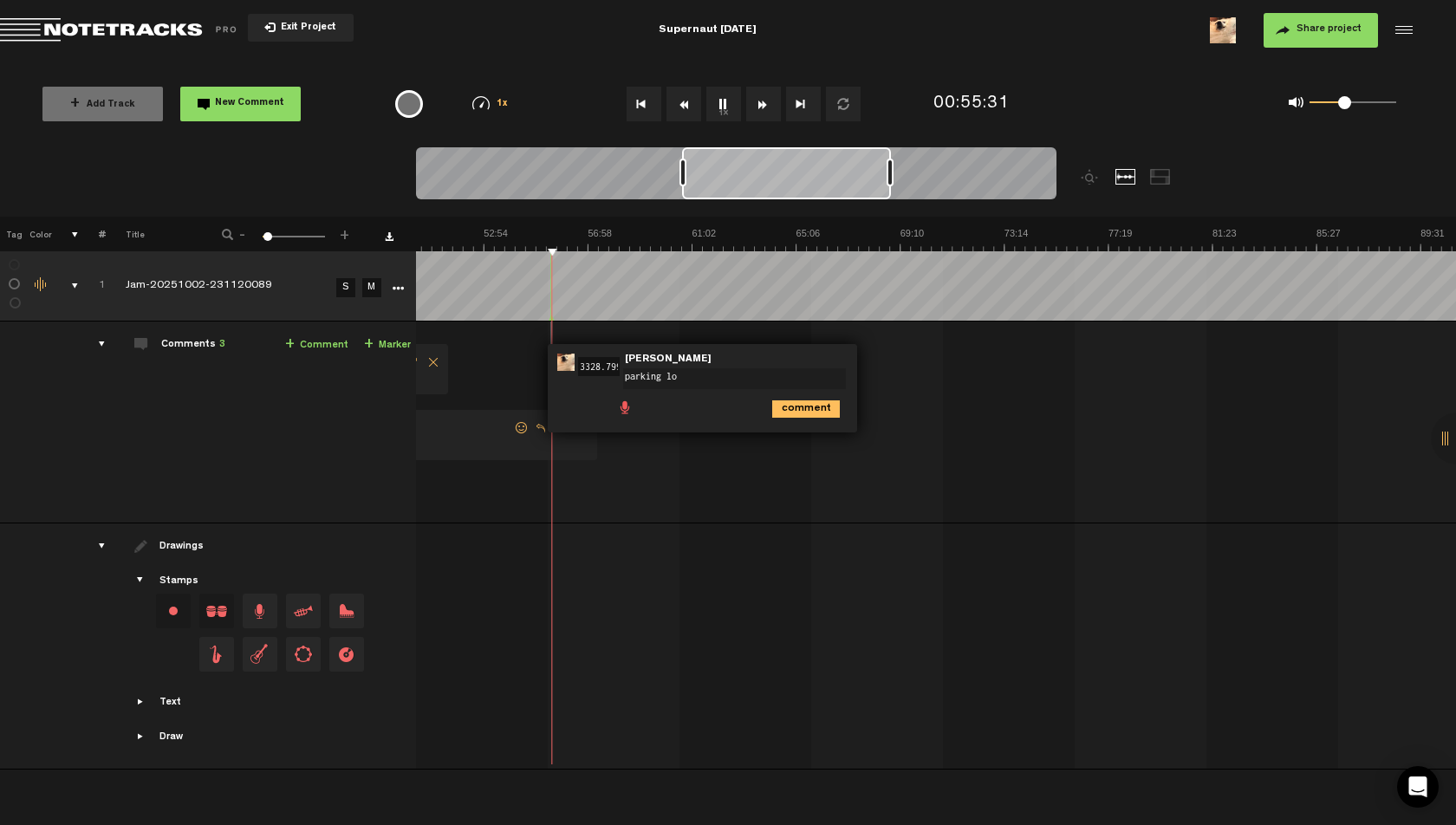
type textarea "parking lot"
click at [1357, 105] on span at bounding box center [1356, 102] width 13 height 13
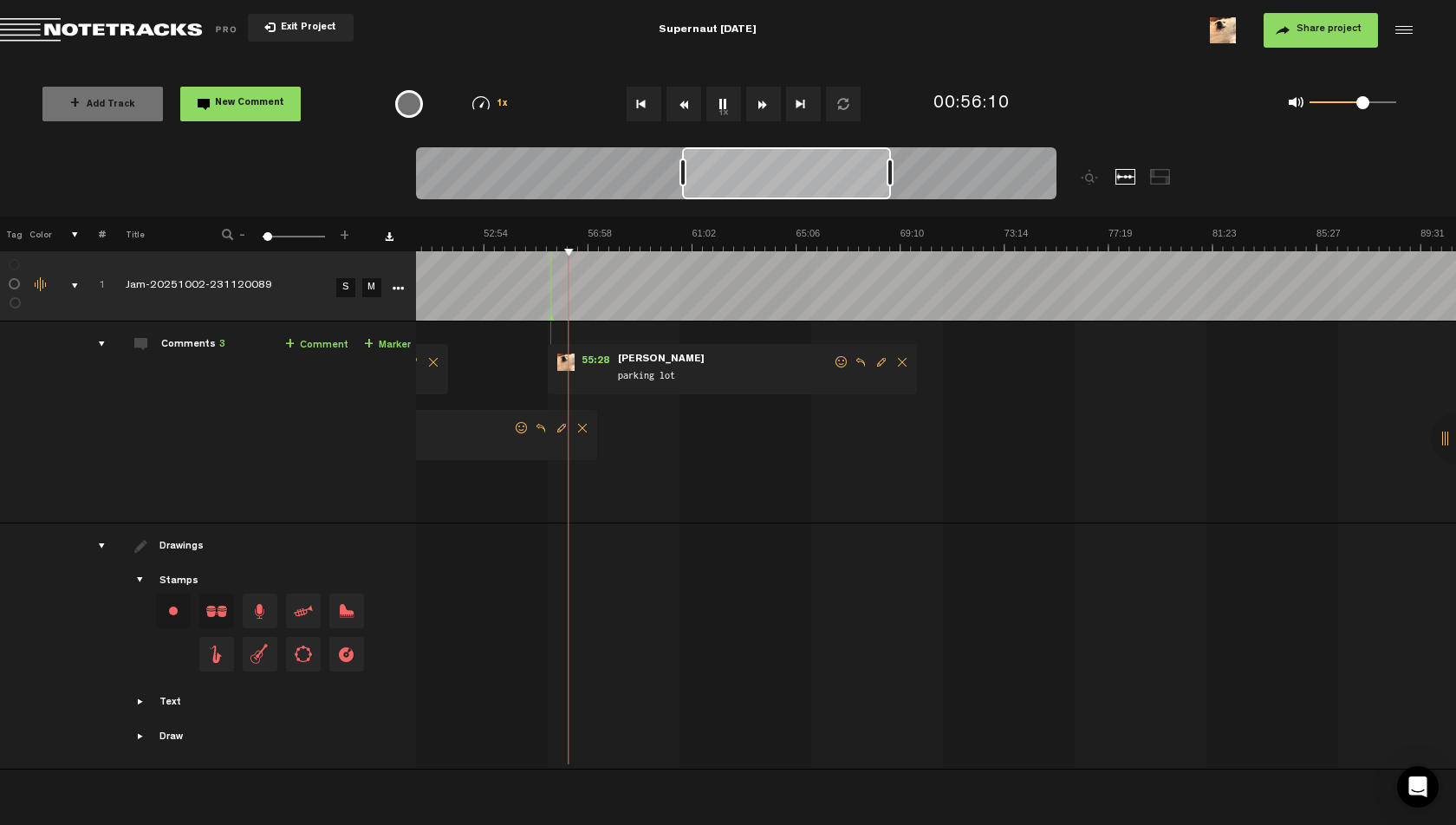
click at [1363, 103] on span at bounding box center [1363, 102] width 13 height 13
click at [1365, 105] on span at bounding box center [1364, 102] width 13 height 13
click at [1368, 108] on span at bounding box center [1368, 102] width 13 height 13
click at [1378, 106] on span at bounding box center [1378, 102] width 13 height 13
click at [1373, 106] on span at bounding box center [1372, 102] width 13 height 13
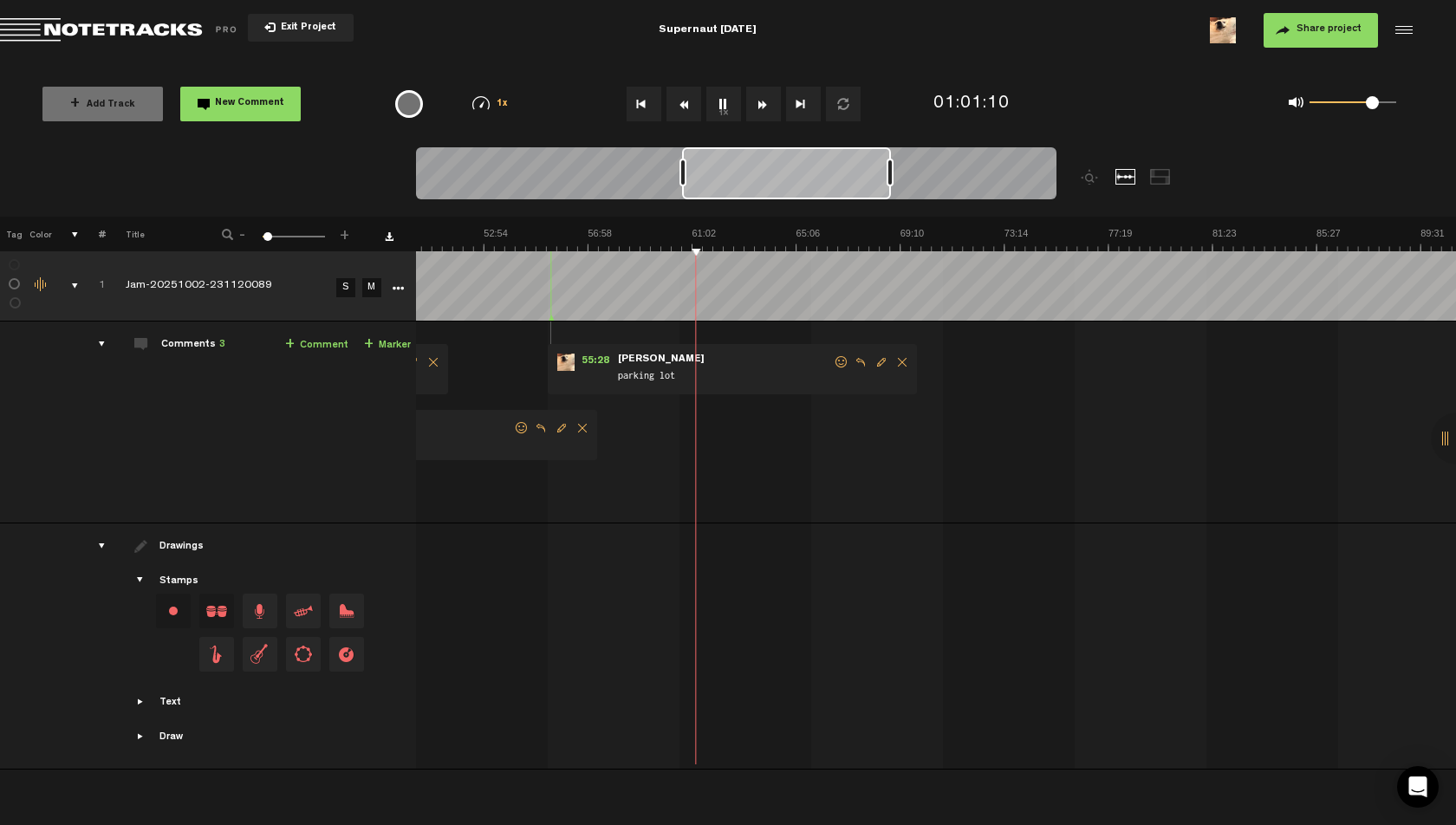
click at [687, 226] on th at bounding box center [935, 234] width 1041 height 34
click at [683, 230] on img at bounding box center [692, 240] width 3124 height 25
click at [671, 228] on img at bounding box center [692, 240] width 3124 height 25
click at [657, 232] on img at bounding box center [692, 240] width 3124 height 25
drag, startPoint x: 1375, startPoint y: 102, endPoint x: 1366, endPoint y: 106, distance: 9.8
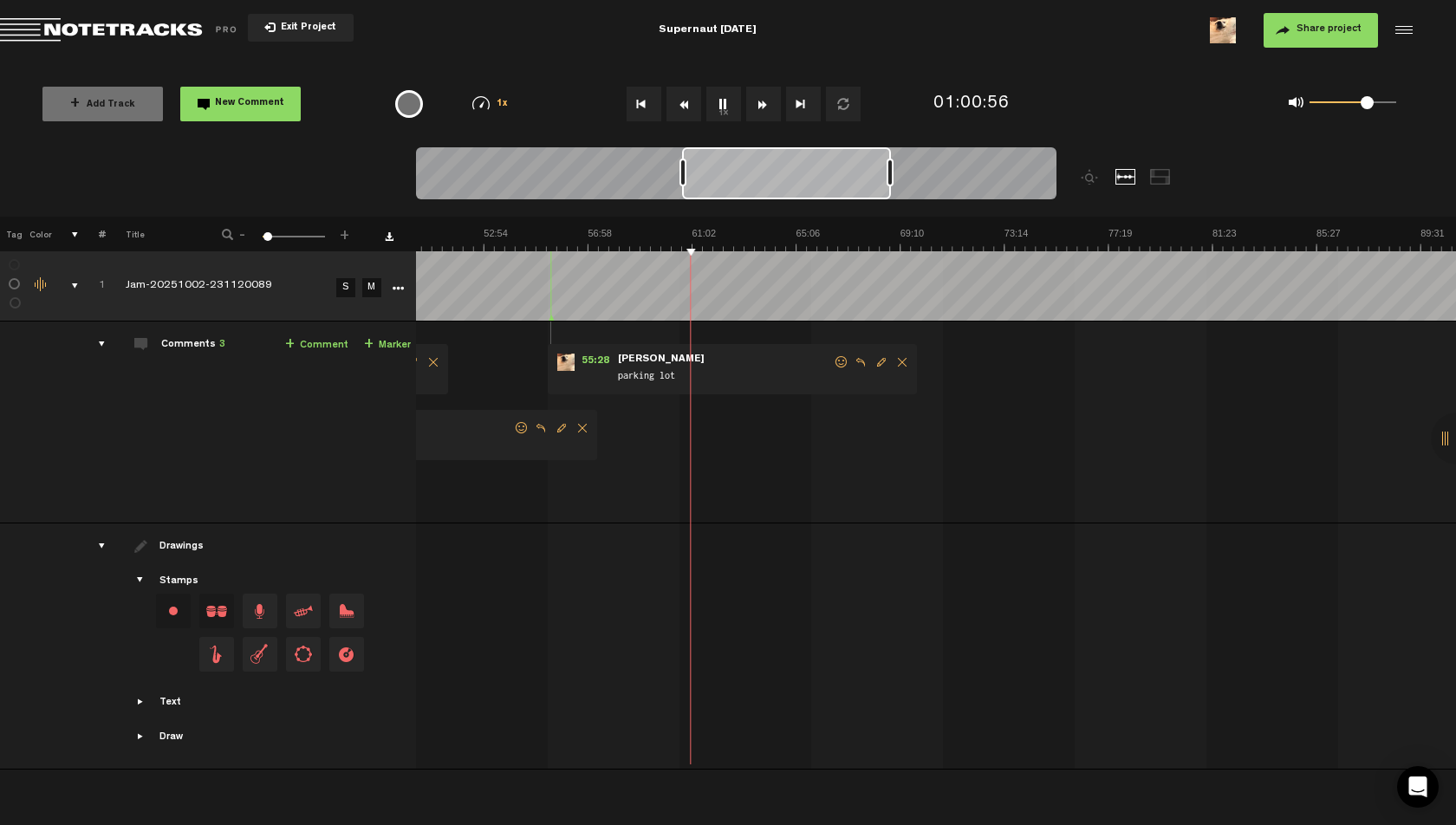
click at [1366, 106] on span at bounding box center [1367, 102] width 13 height 13
click at [734, 237] on img at bounding box center [692, 240] width 3124 height 25
click at [752, 237] on img at bounding box center [692, 240] width 3124 height 25
click at [766, 237] on img at bounding box center [692, 240] width 3124 height 25
click at [773, 236] on img at bounding box center [692, 240] width 3124 height 25
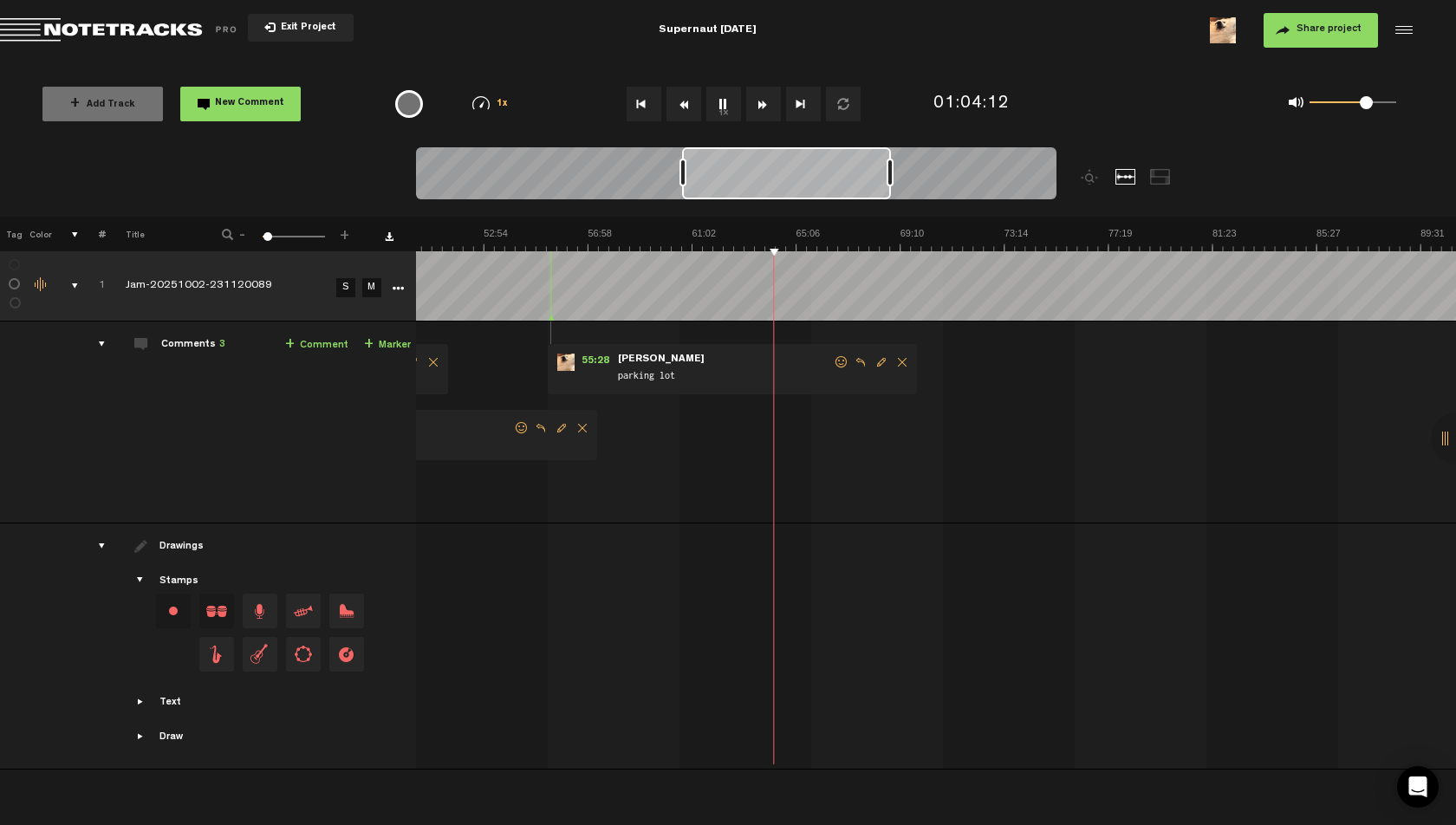
click at [780, 234] on img at bounding box center [692, 240] width 3124 height 25
click at [788, 234] on img at bounding box center [692, 240] width 3124 height 25
click at [795, 233] on img at bounding box center [692, 240] width 3124 height 25
click at [791, 234] on img at bounding box center [692, 240] width 3124 height 25
click at [782, 228] on img at bounding box center [692, 240] width 3124 height 25
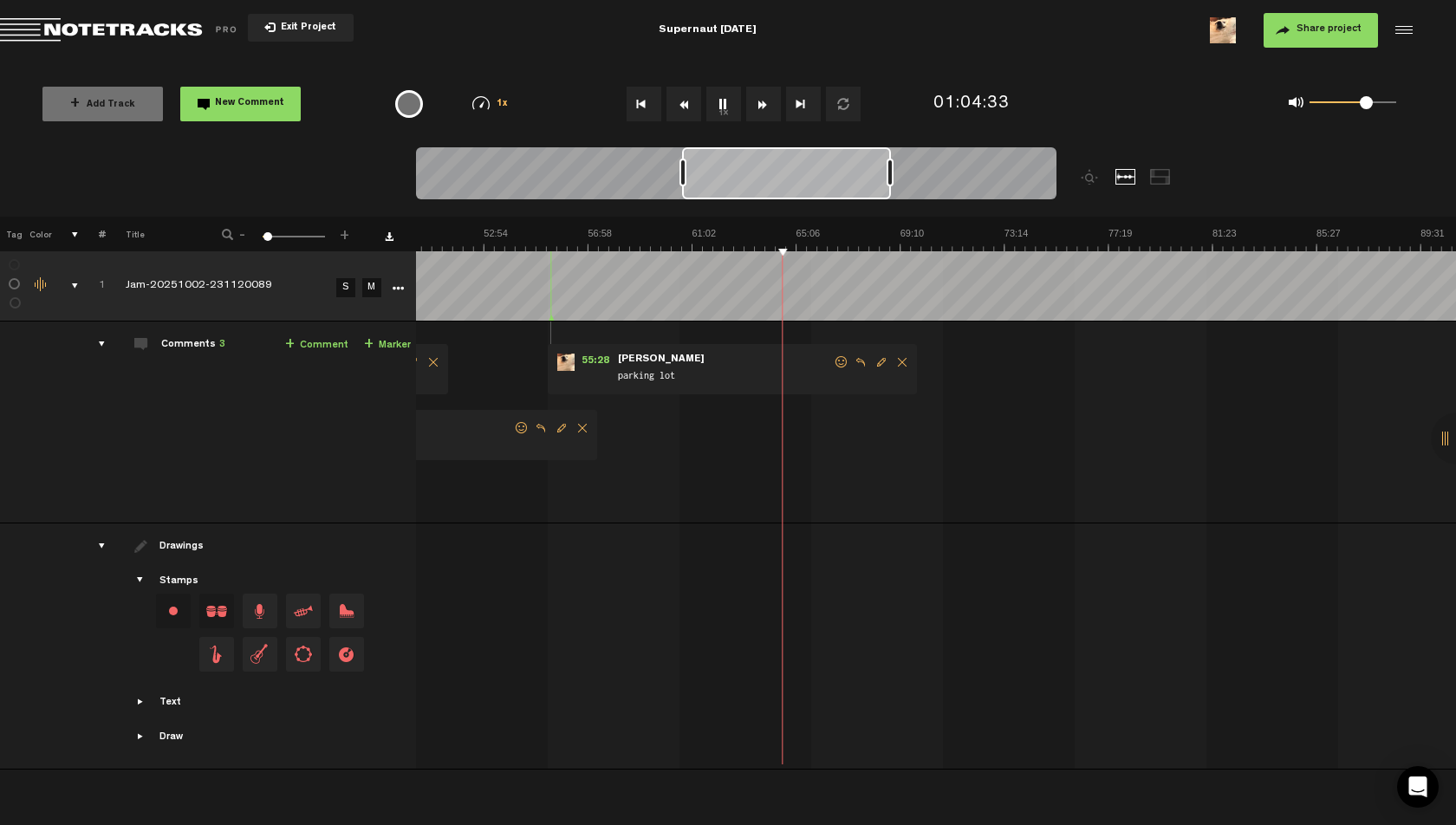
click at [776, 229] on img at bounding box center [692, 240] width 3124 height 25
click at [906, 33] on md-toolbar "Exit Project Supernaut [DATE] Share project Save project" at bounding box center [728, 30] width 1456 height 61
click at [858, 234] on img at bounding box center [692, 240] width 3124 height 25
click at [927, 234] on img at bounding box center [692, 240] width 3124 height 25
click at [1012, 236] on img at bounding box center [692, 240] width 3124 height 25
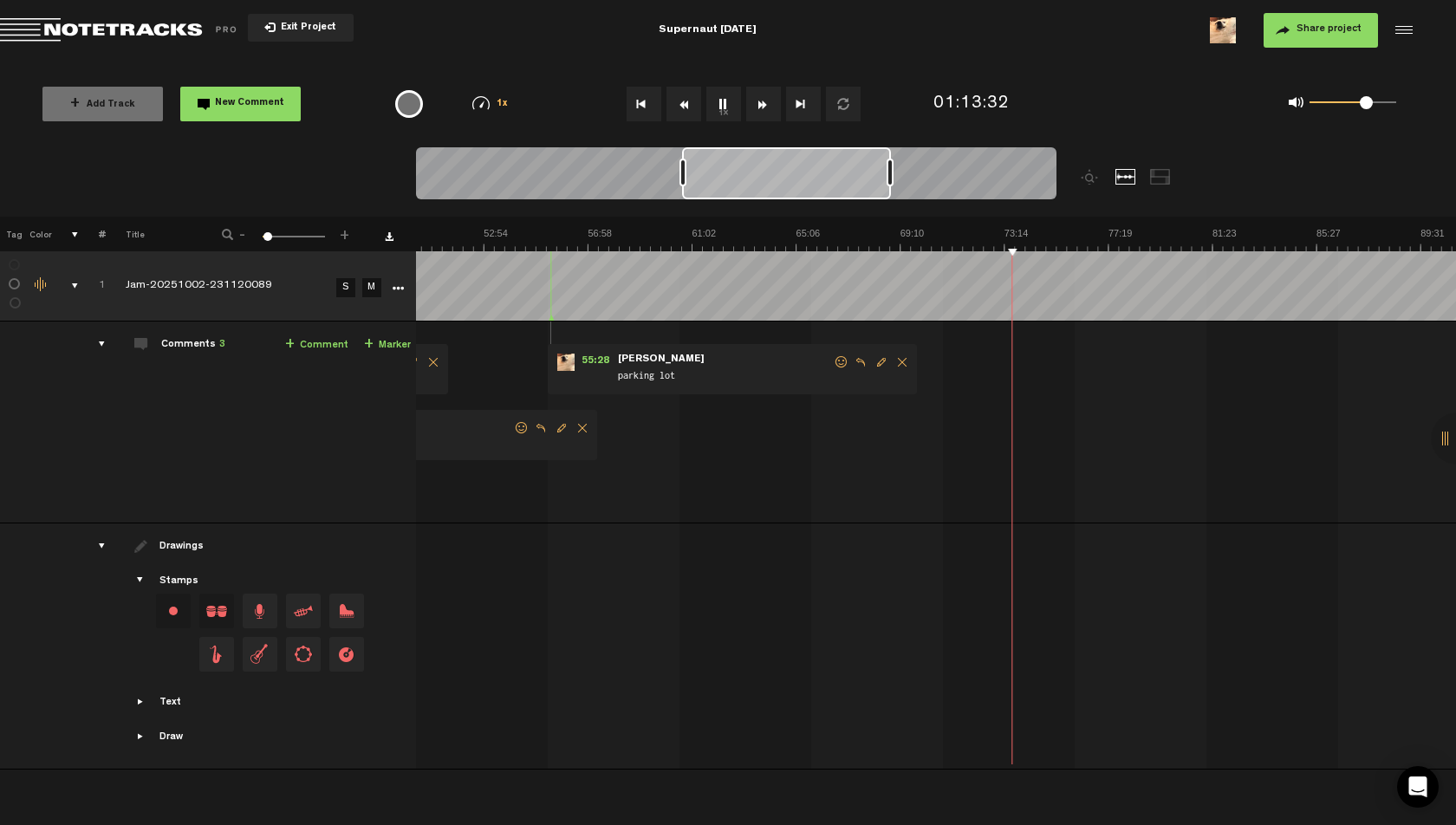
click at [1026, 235] on img at bounding box center [692, 240] width 3124 height 25
click at [995, 231] on img at bounding box center [692, 240] width 3124 height 25
click at [1017, 231] on img at bounding box center [692, 240] width 3124 height 25
click at [1029, 233] on img at bounding box center [692, 240] width 3124 height 25
click at [972, 233] on img at bounding box center [692, 240] width 3124 height 25
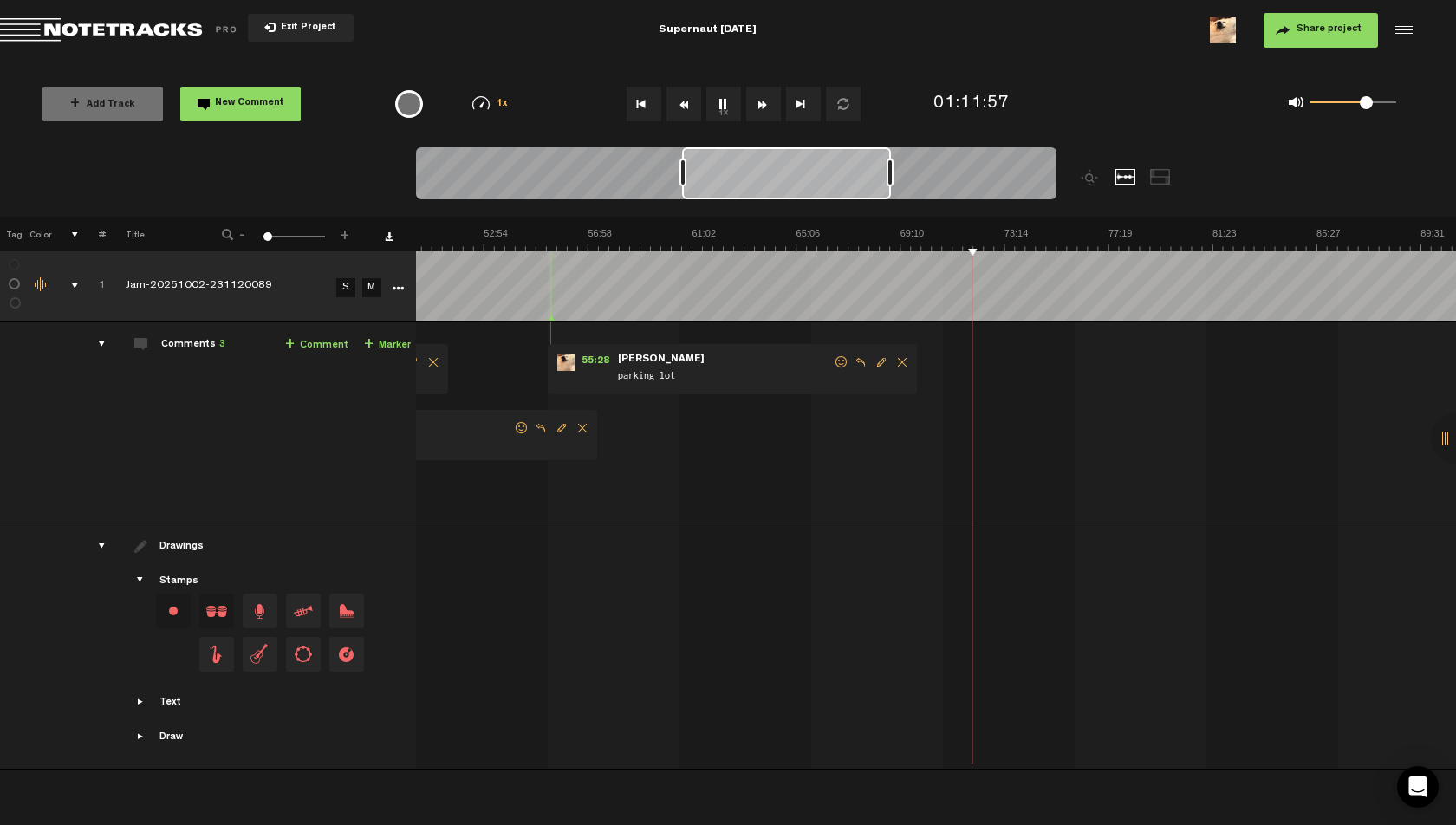
click at [982, 231] on img at bounding box center [692, 240] width 3124 height 25
click at [1278, 230] on img at bounding box center [692, 240] width 3124 height 25
click at [1299, 235] on img at bounding box center [692, 240] width 3124 height 25
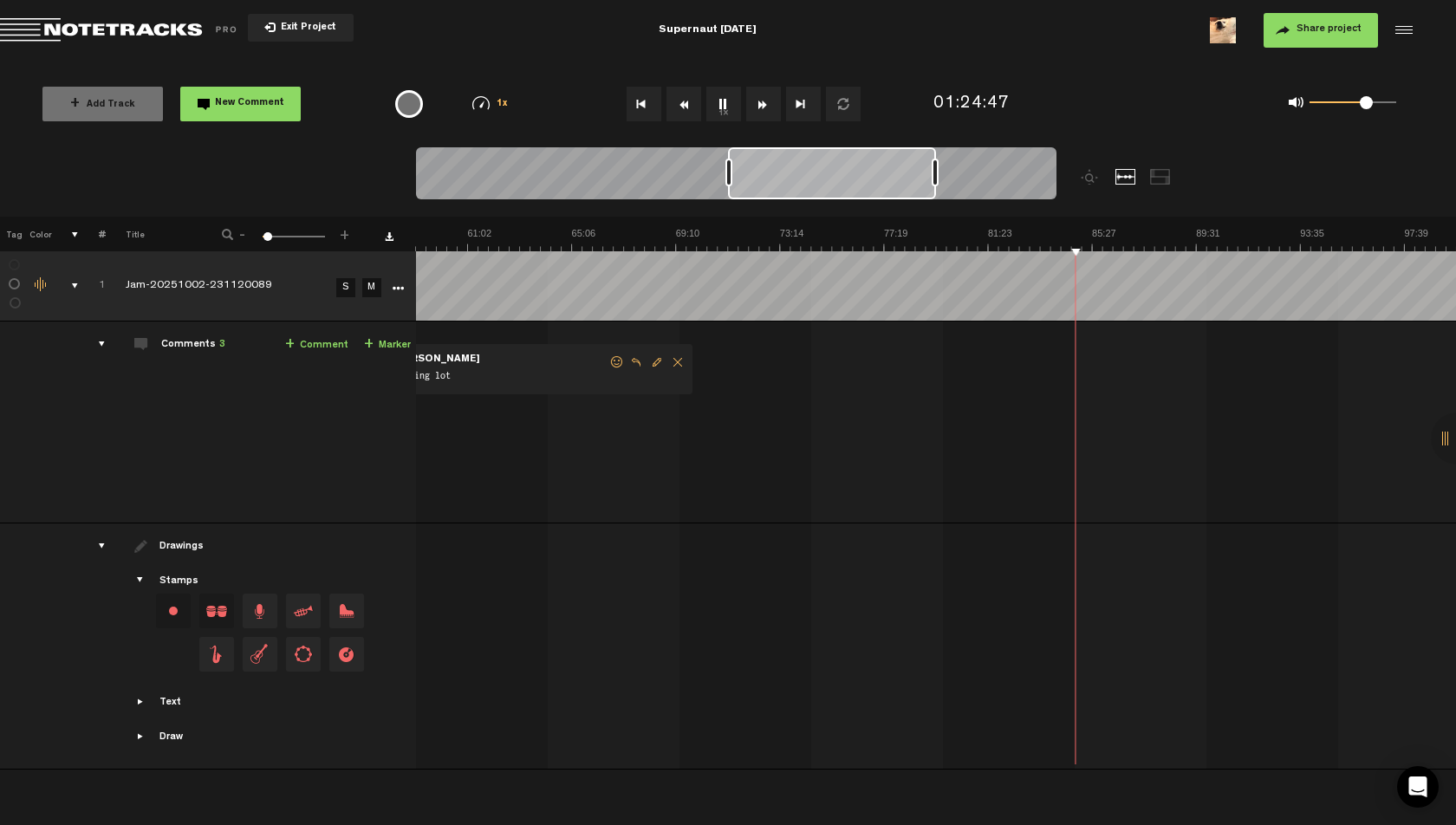
drag, startPoint x: 817, startPoint y: 175, endPoint x: 868, endPoint y: 170, distance: 51.2
click at [865, 171] on div at bounding box center [832, 173] width 208 height 52
click at [1358, 103] on span at bounding box center [1357, 102] width 13 height 13
drag, startPoint x: 1358, startPoint y: 103, endPoint x: 1364, endPoint y: 120, distance: 18.0
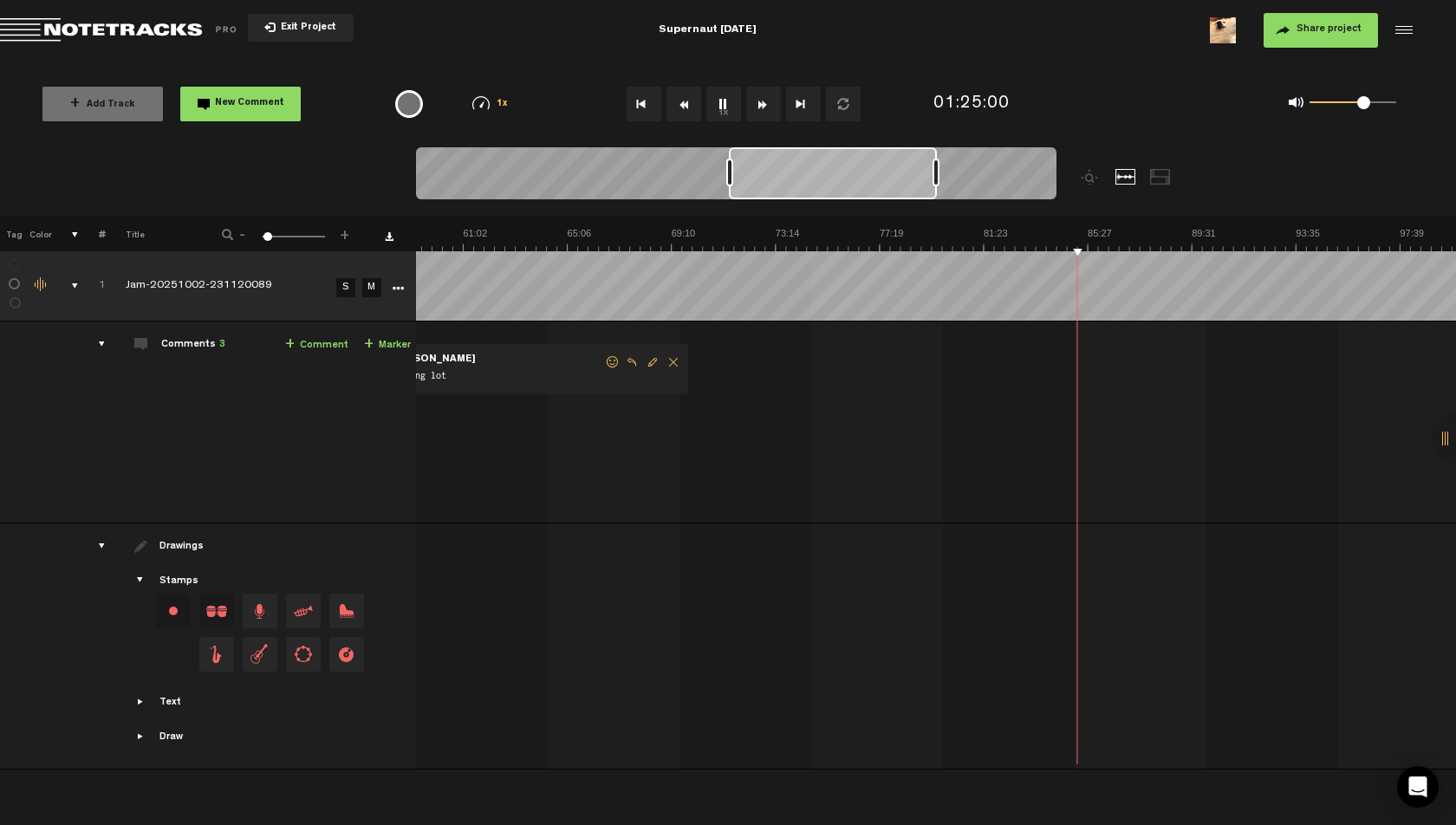
click at [1364, 120] on div "0 1 0.65" at bounding box center [1264, 104] width 331 height 50
click at [1364, 108] on span at bounding box center [1363, 102] width 13 height 13
click at [732, 100] on button "1x" at bounding box center [724, 103] width 34 height 34
click at [1029, 60] on md-toolbar "Exit Project Supernaut [DATE] Share project Save project" at bounding box center [728, 30] width 1456 height 61
click at [1073, 79] on div "01:26:13" at bounding box center [1013, 105] width 173 height 51
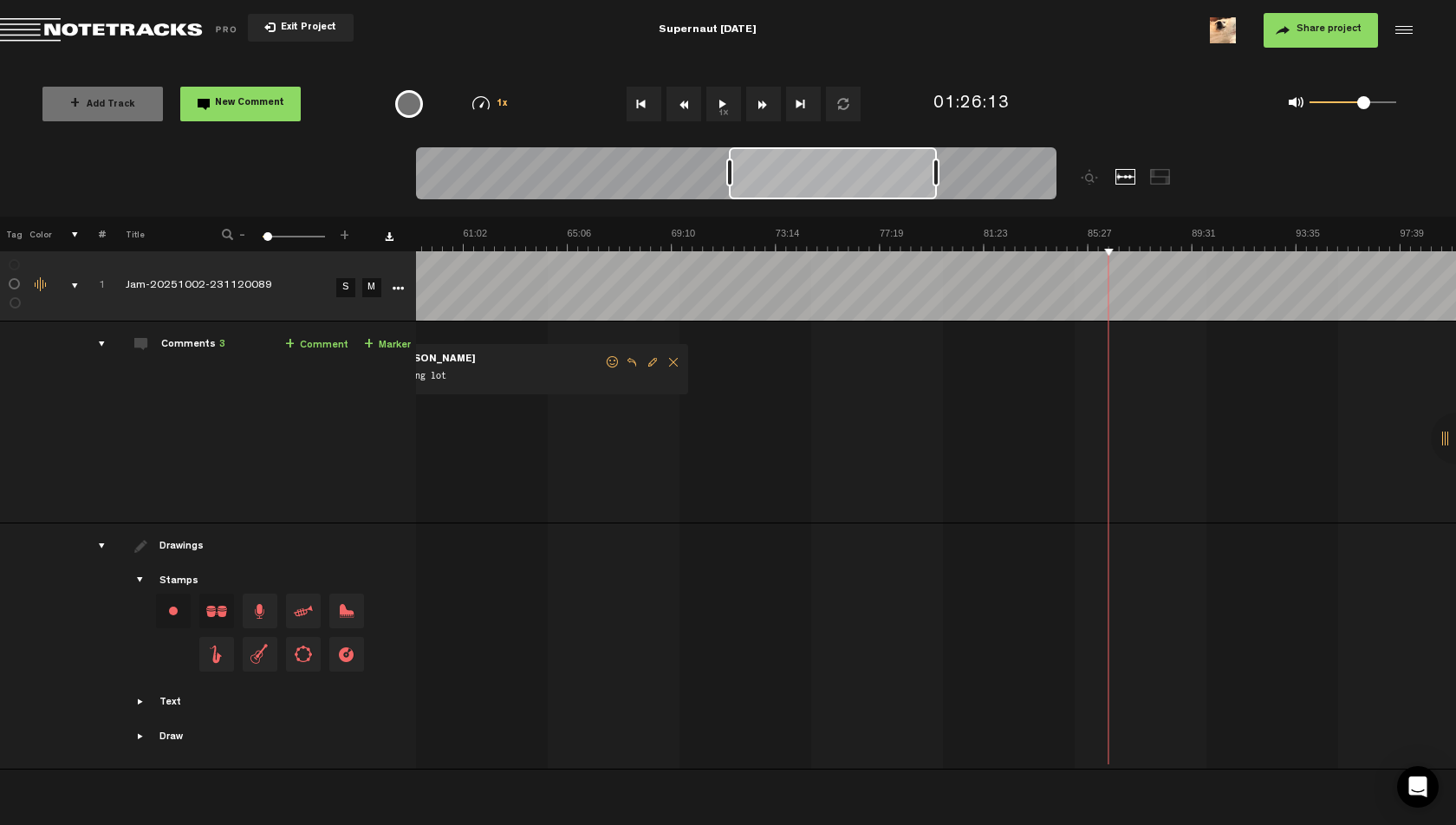
click at [1018, 37] on div "Share project Save project" at bounding box center [1178, 30] width 472 height 34
click at [977, 56] on md-toolbar "Exit Project Supernaut [DATE] Share project Save project" at bounding box center [728, 30] width 1456 height 61
